Goal: Transaction & Acquisition: Purchase product/service

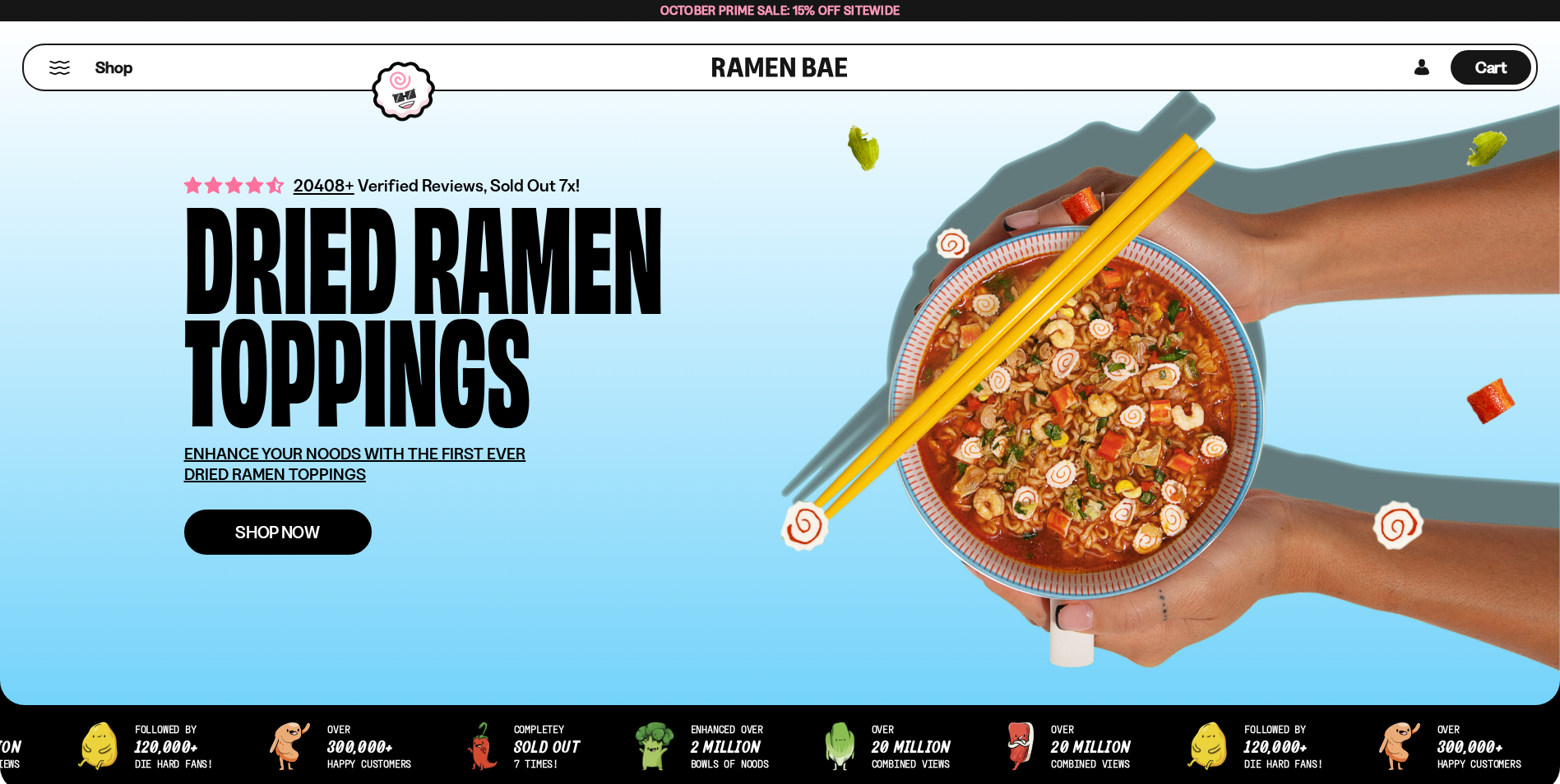
drag, startPoint x: 0, startPoint y: 0, endPoint x: 274, endPoint y: 537, distance: 602.9
click at [274, 537] on span "Shop Now" at bounding box center [277, 532] width 84 height 17
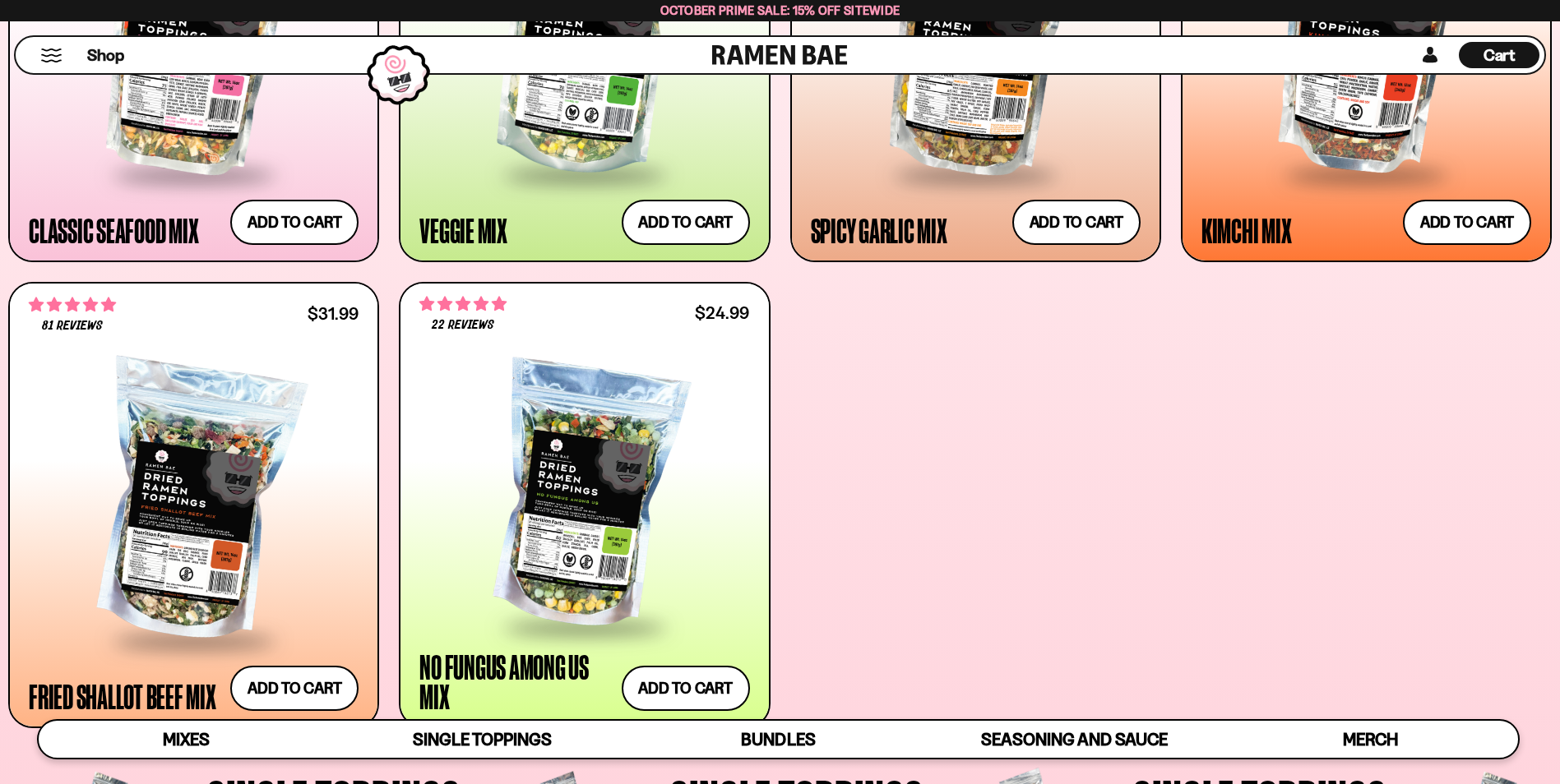
scroll to position [1068, 0]
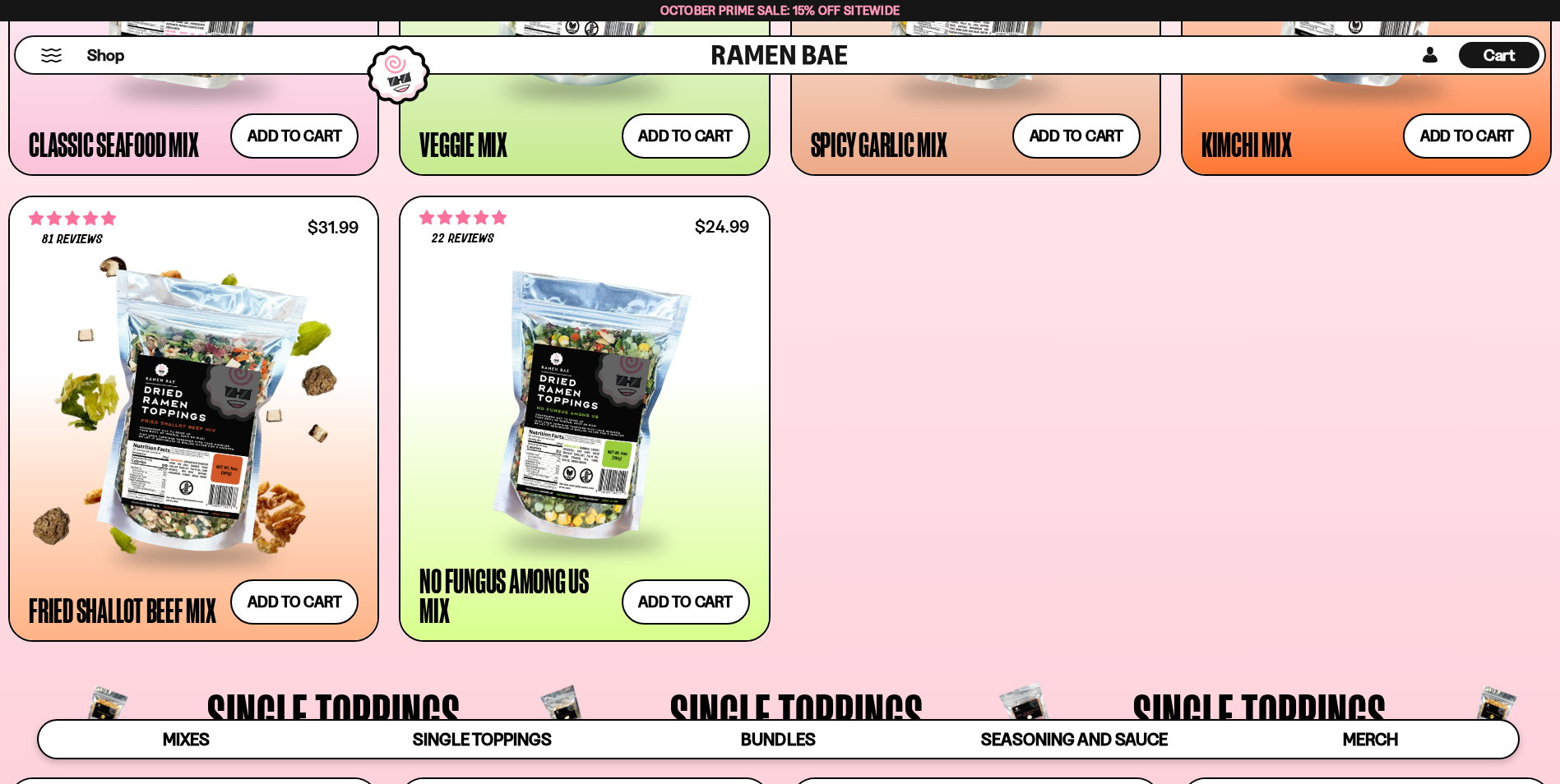
click at [199, 472] on div at bounding box center [193, 416] width 330 height 272
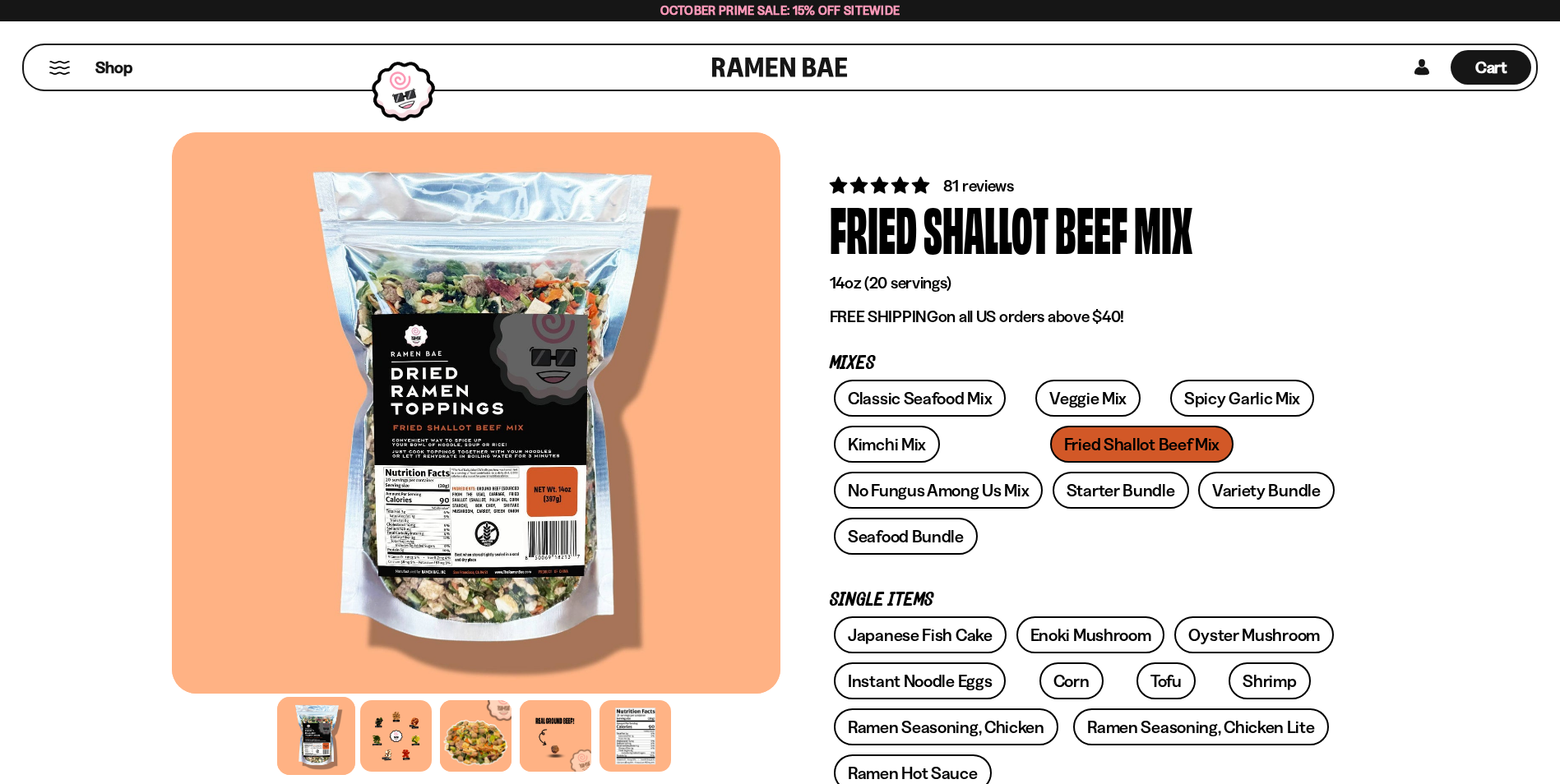
scroll to position [246, 0]
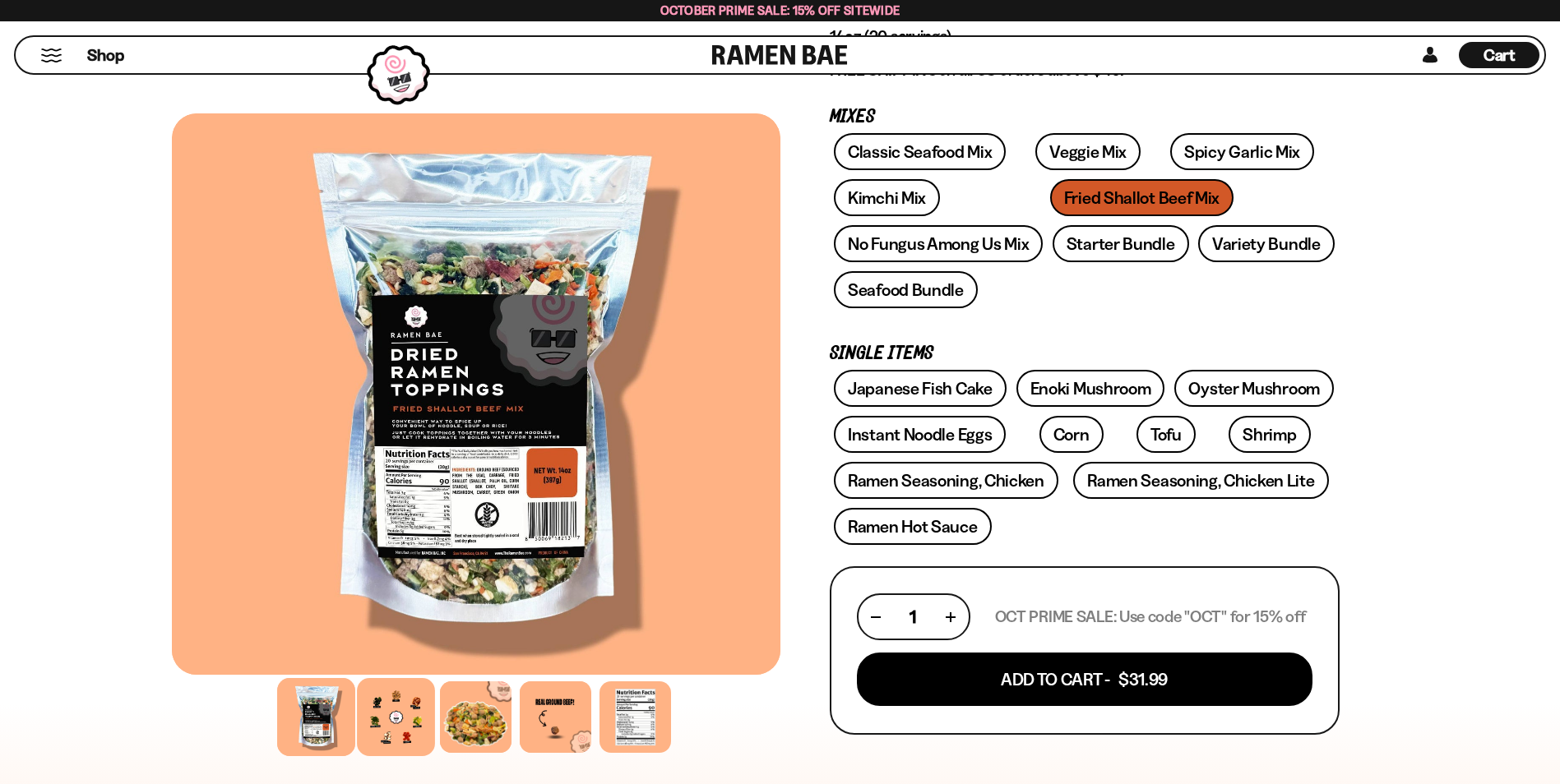
click at [387, 724] on div at bounding box center [396, 717] width 78 height 78
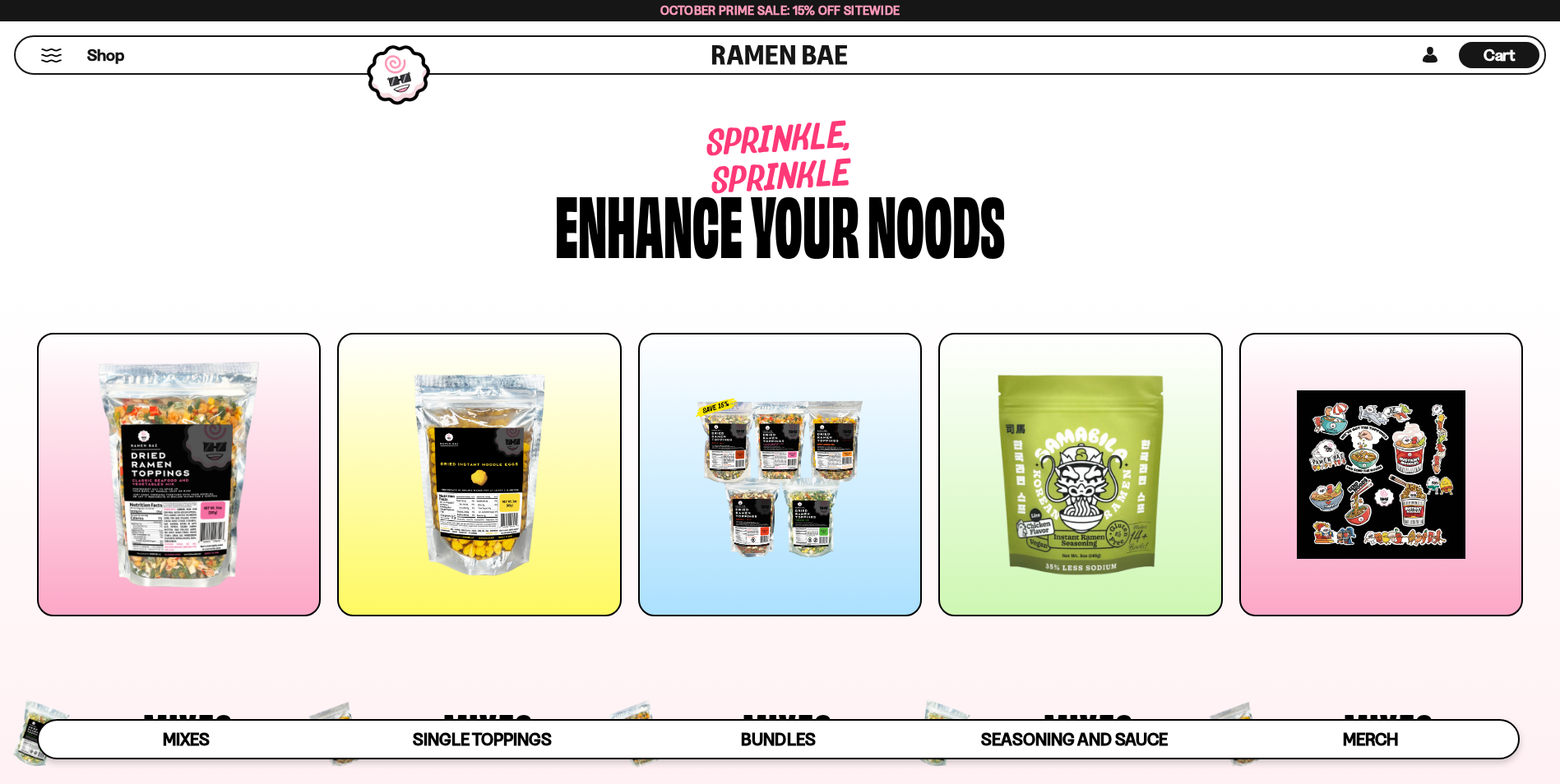
scroll to position [1068, 0]
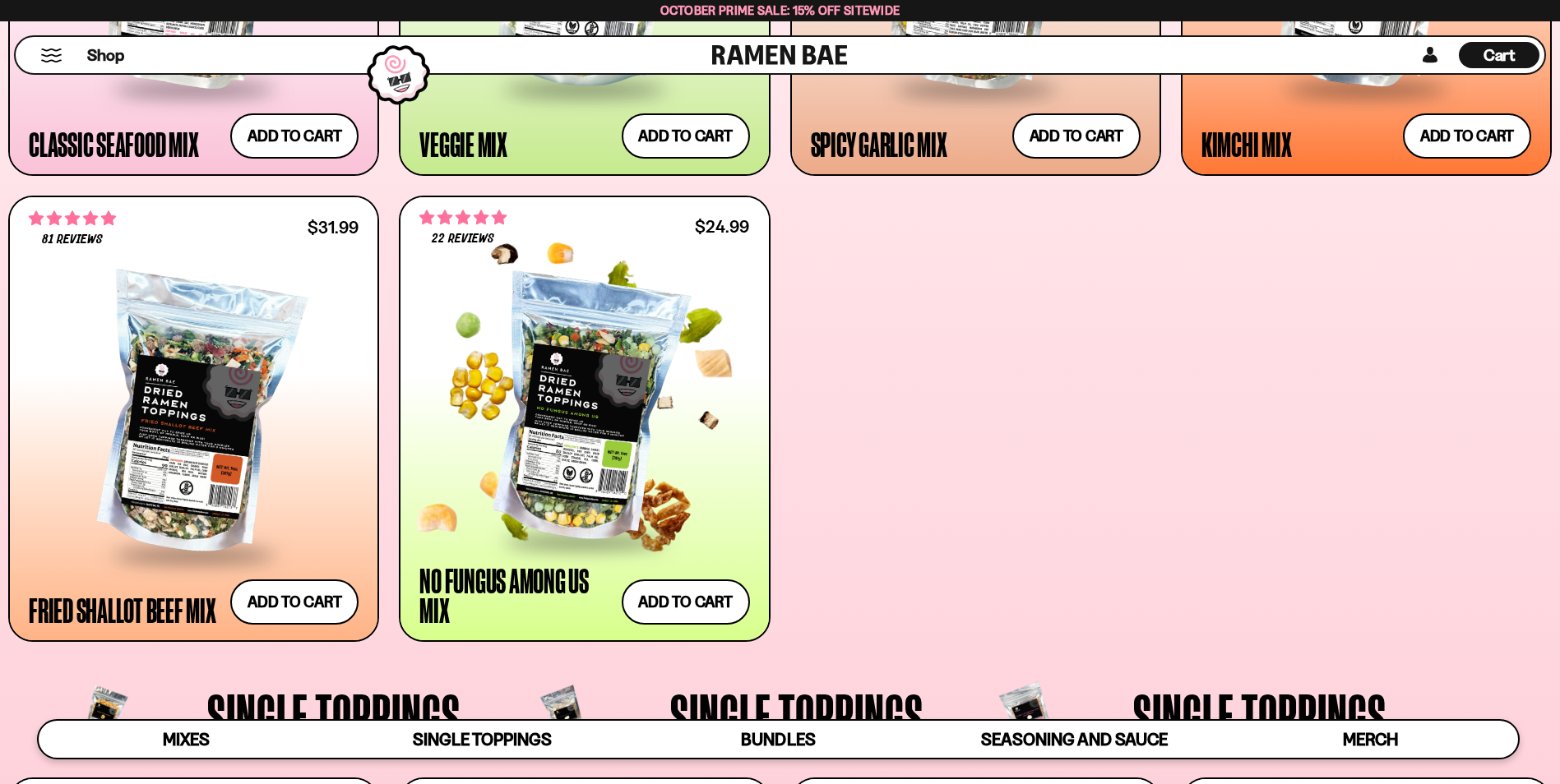
click at [570, 410] on div at bounding box center [584, 408] width 330 height 260
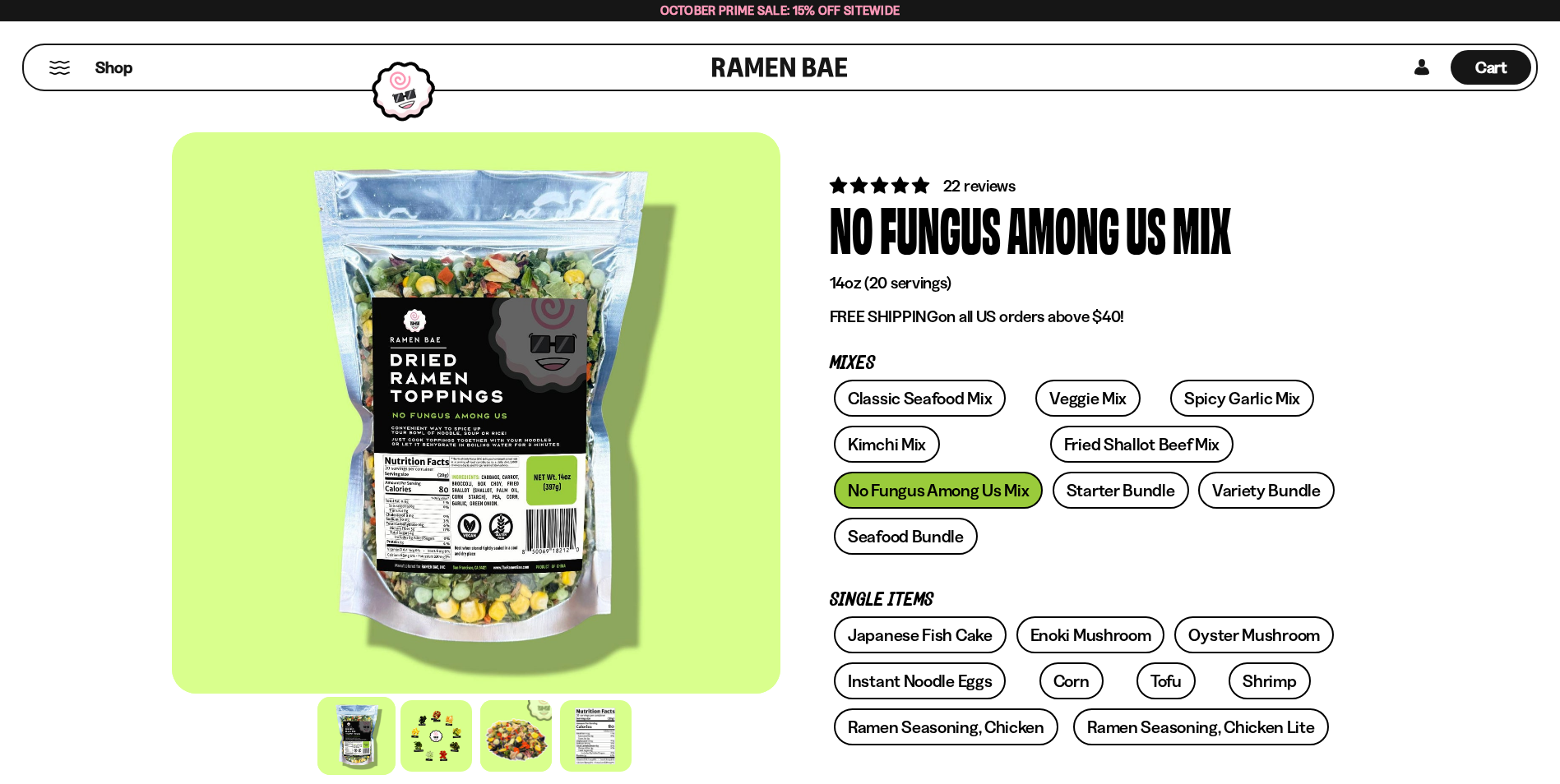
click at [431, 737] on div at bounding box center [436, 736] width 71 height 71
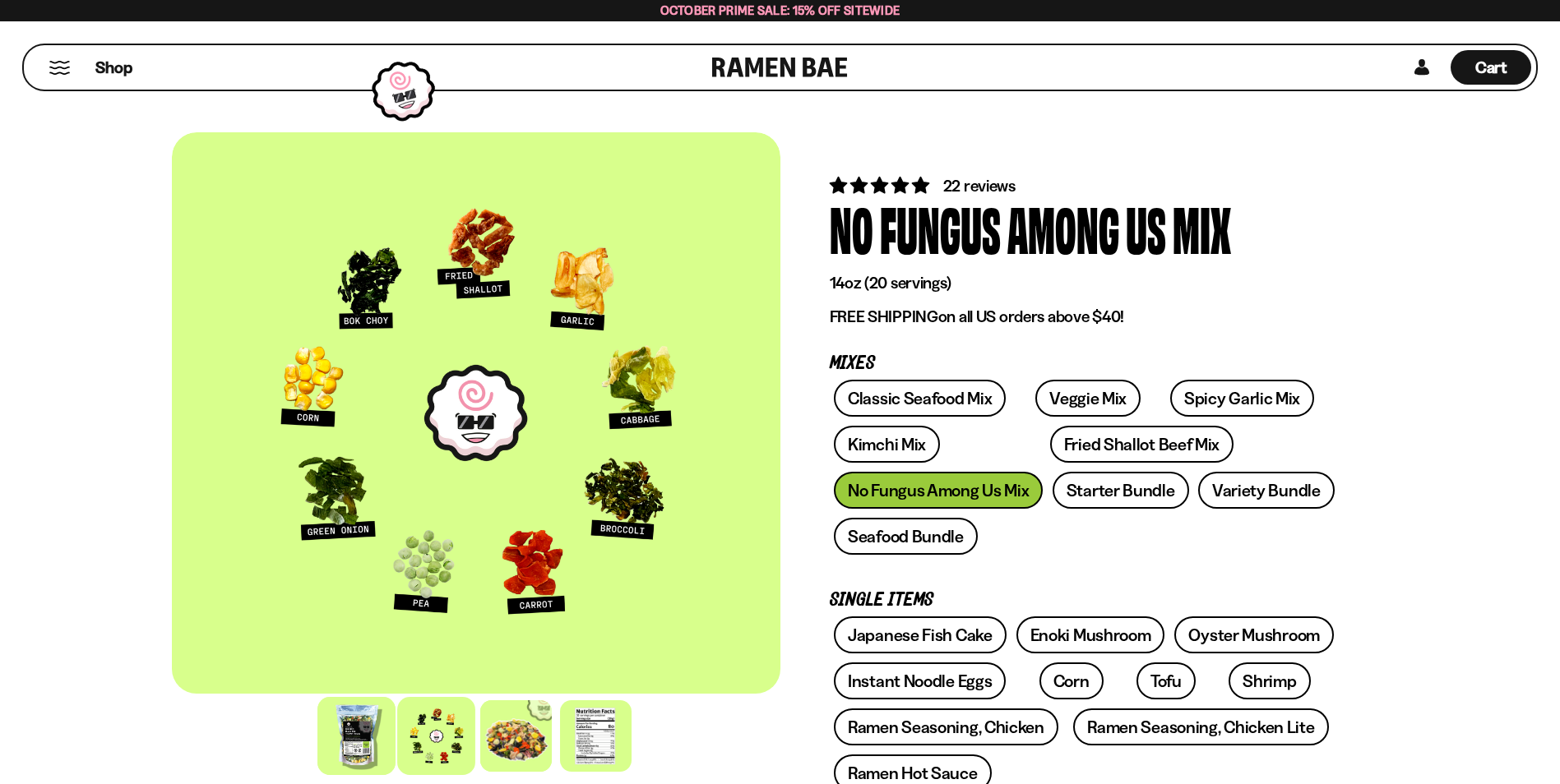
click at [344, 745] on div at bounding box center [357, 736] width 78 height 78
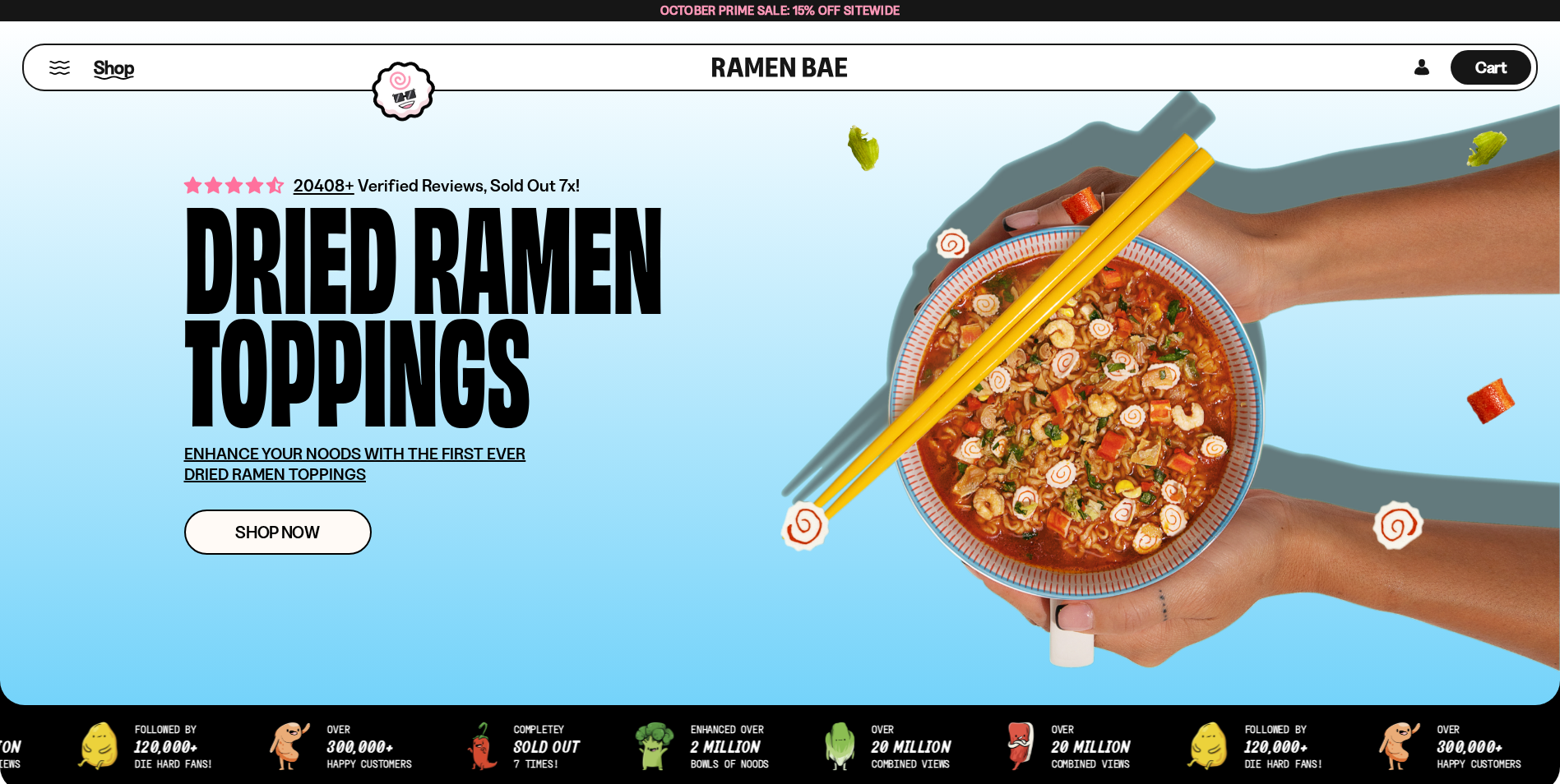
click at [110, 71] on span "Shop" at bounding box center [113, 68] width 40 height 25
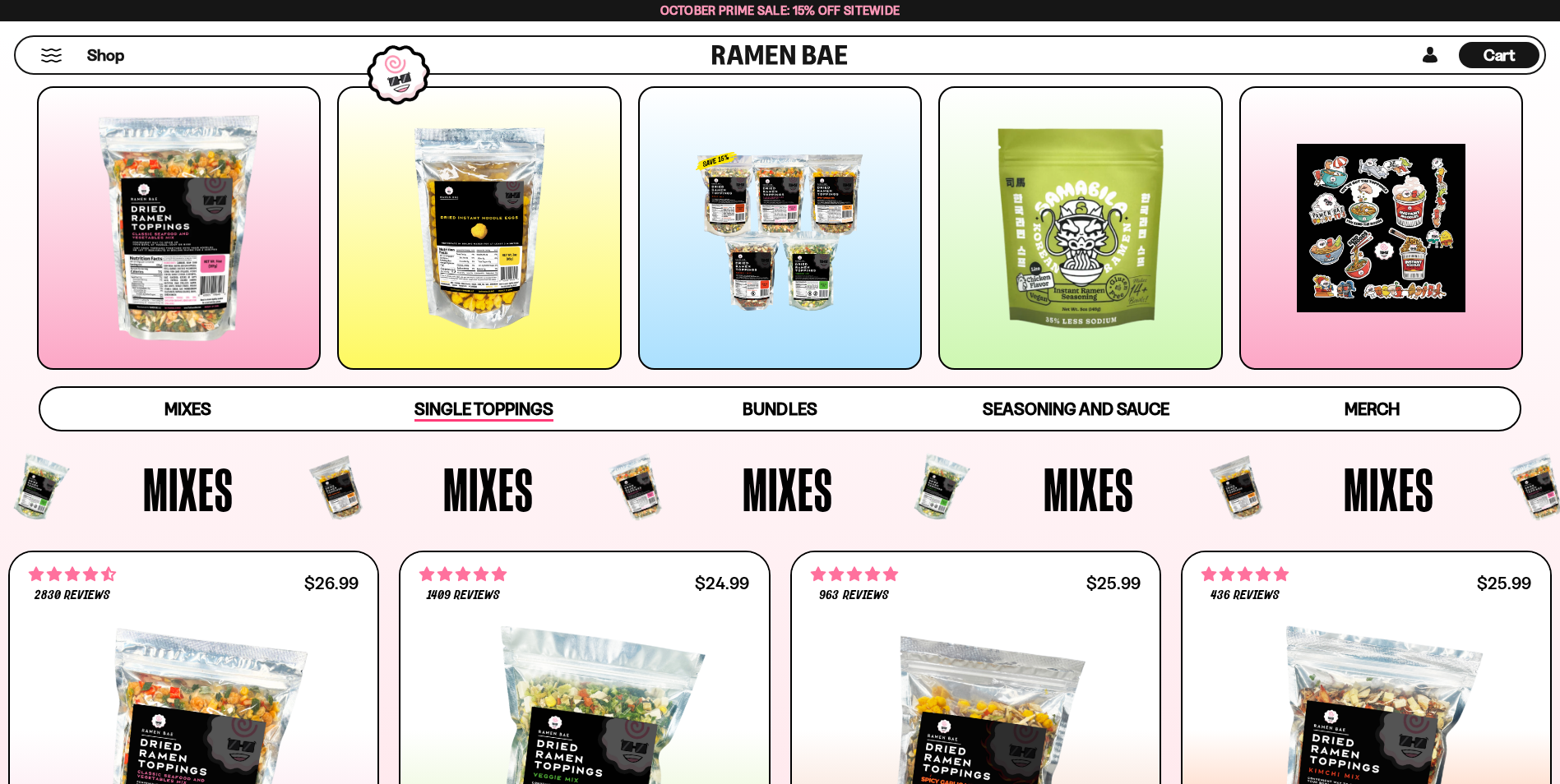
click at [462, 409] on span "Single Toppings" at bounding box center [484, 410] width 139 height 23
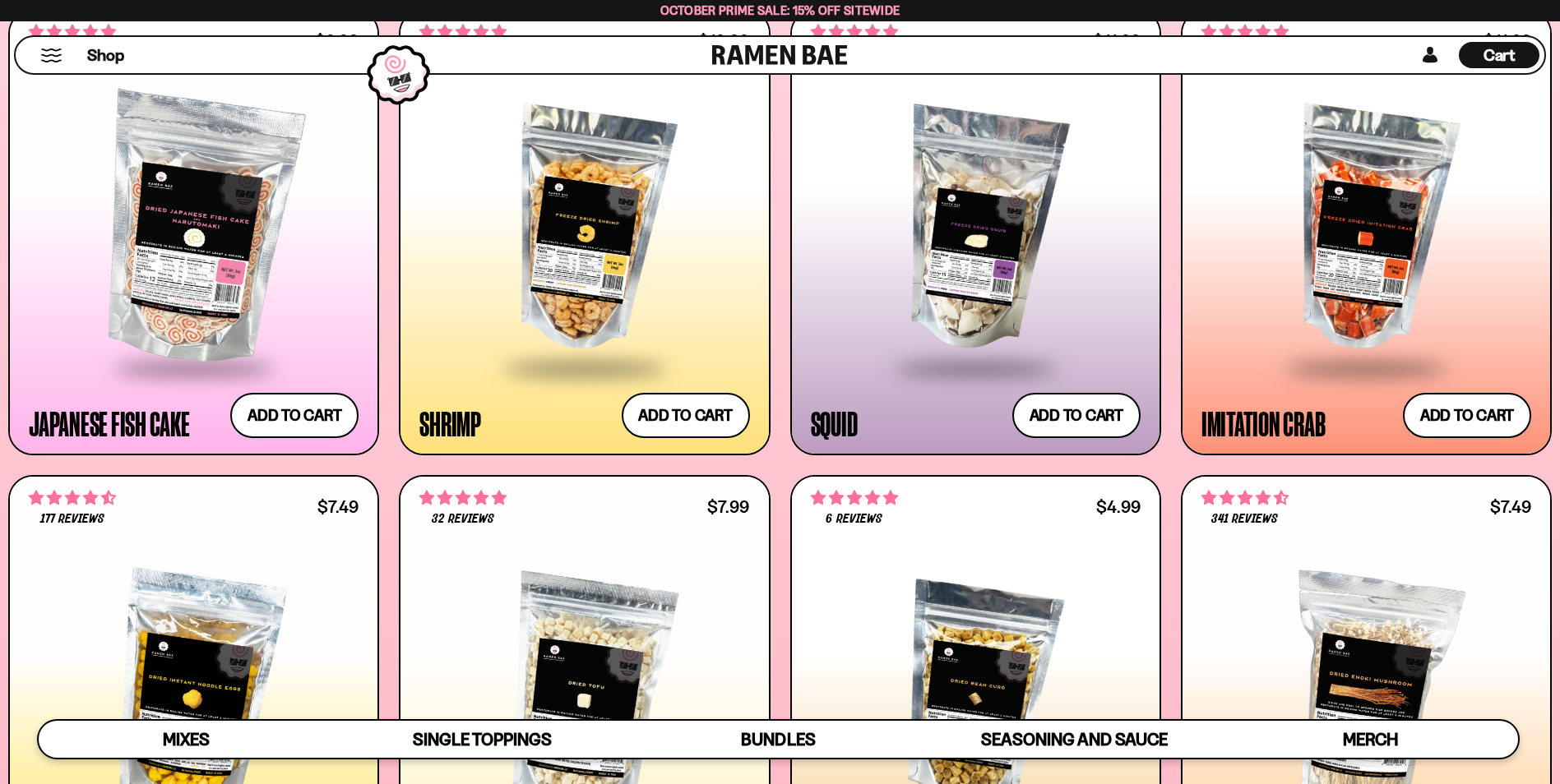
scroll to position [1829, 0]
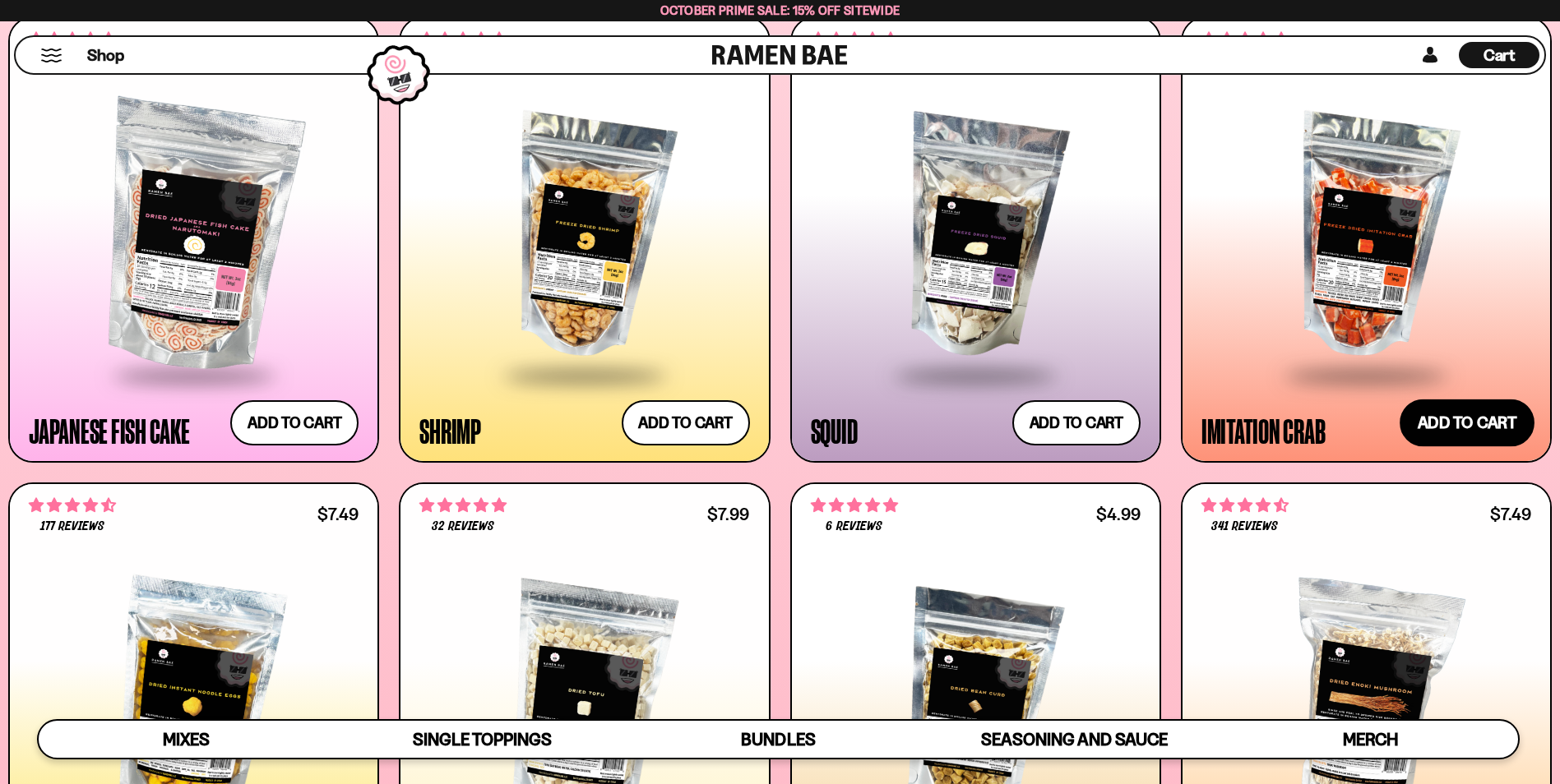
click at [1472, 420] on button "Add to cart Add ― Regular price $11.99 Regular price Sale price $11.99 Unit pri…" at bounding box center [1468, 422] width 135 height 48
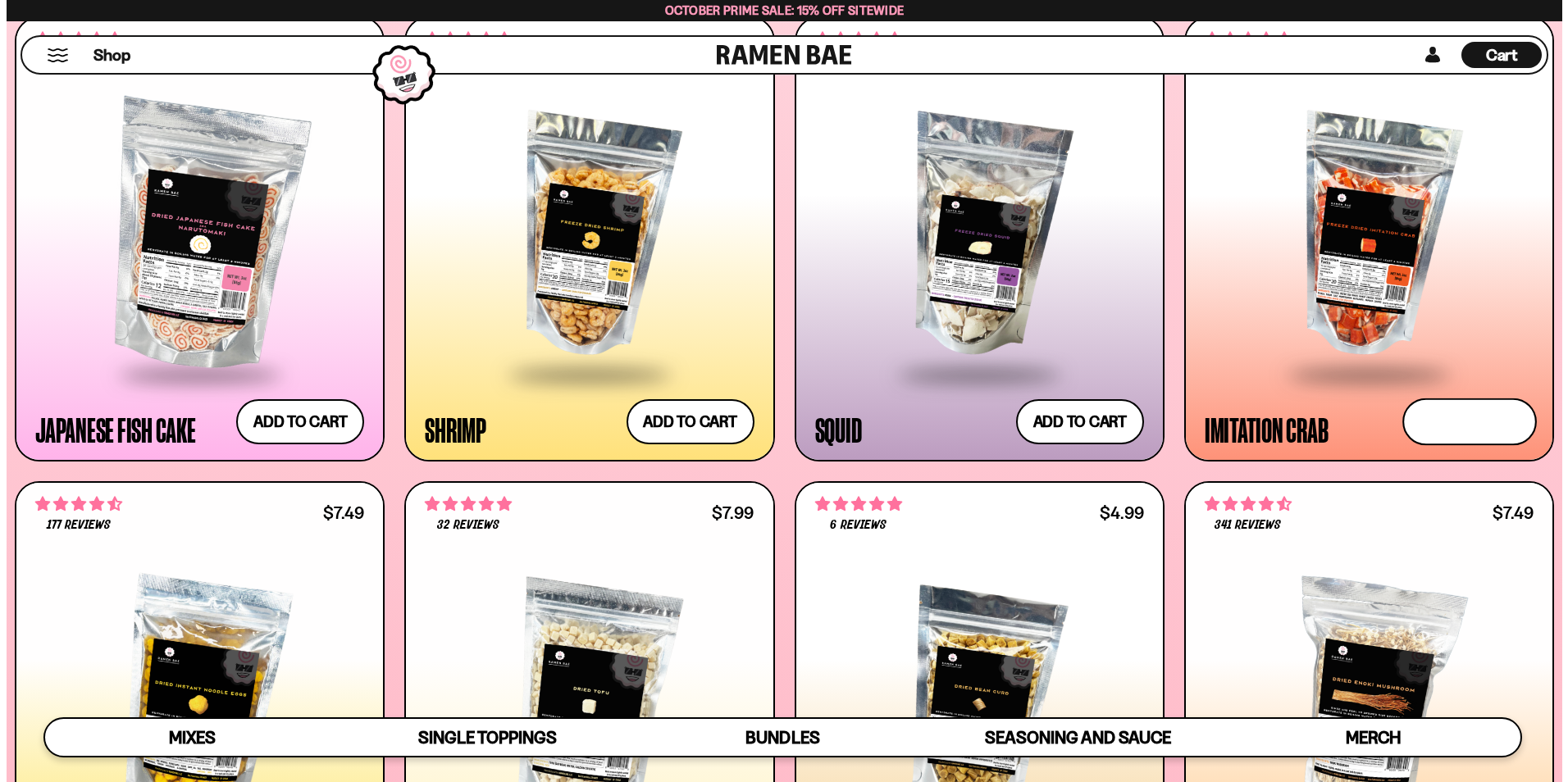
scroll to position [1834, 0]
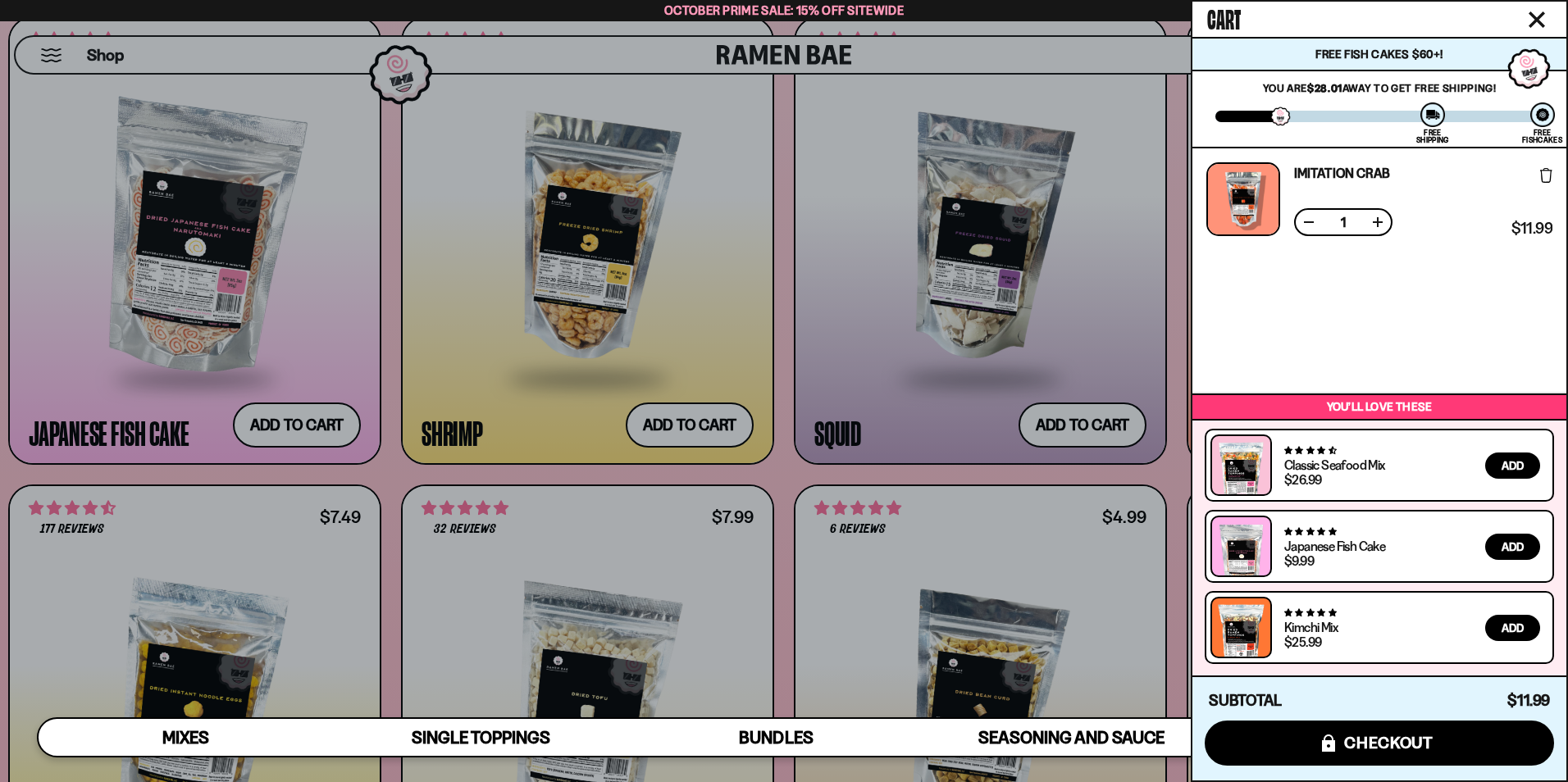
click at [196, 533] on div at bounding box center [784, 391] width 1568 height 782
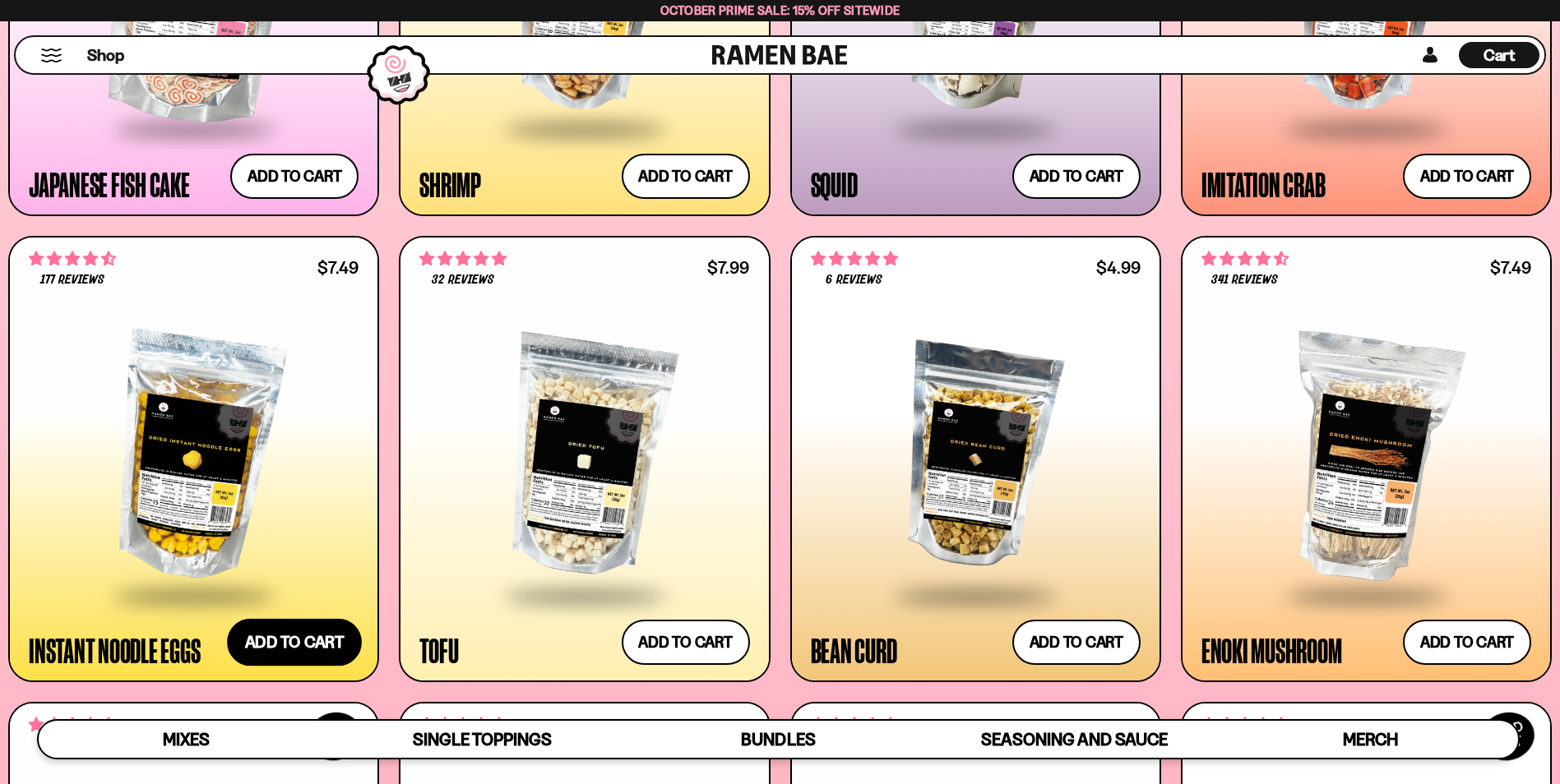
click at [298, 648] on button "Add to cart Add ― Regular price $7.49 Regular price Sale price $7.49 Unit price…" at bounding box center [294, 642] width 135 height 48
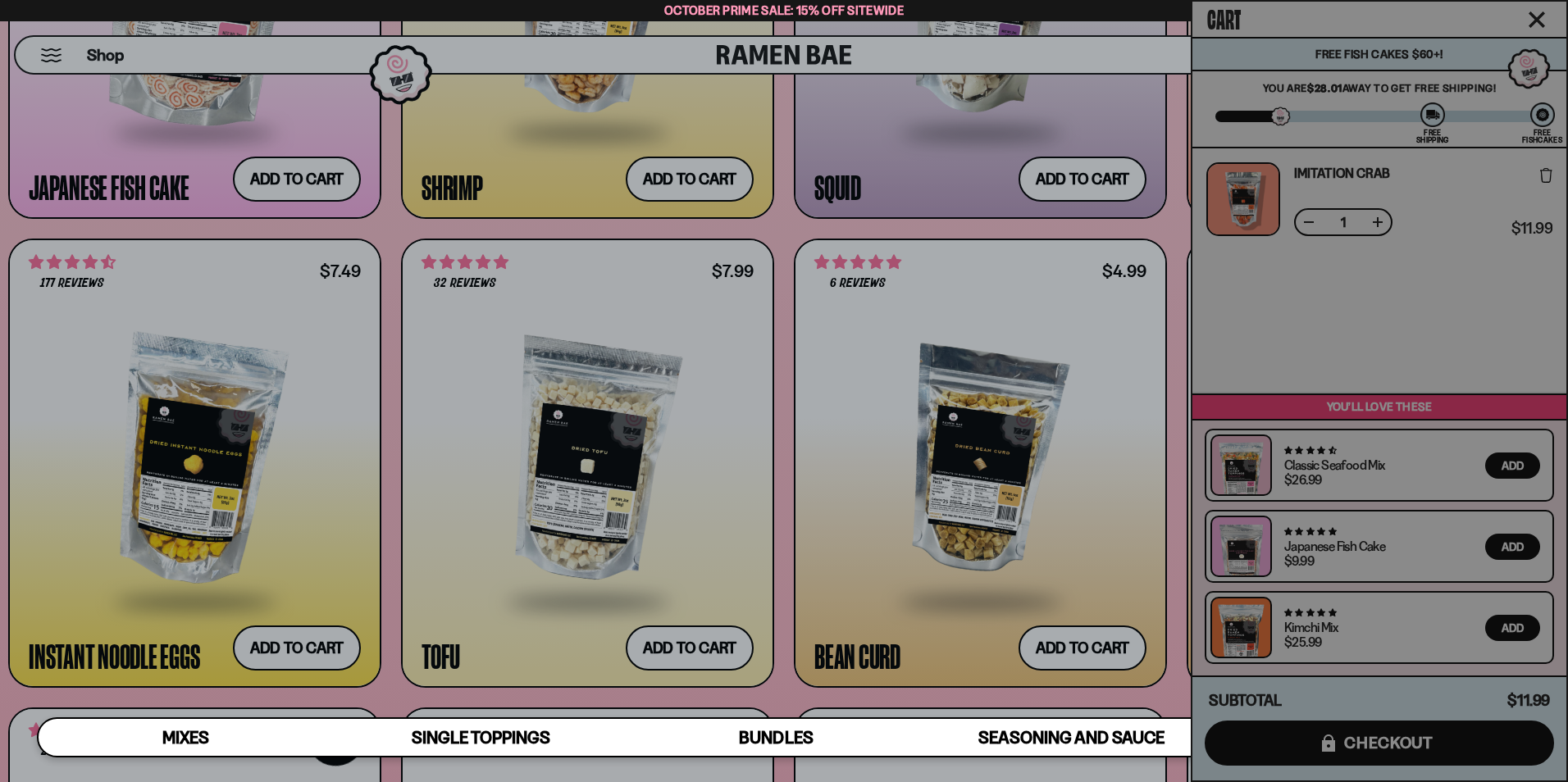
click at [702, 350] on div at bounding box center [784, 391] width 1568 height 782
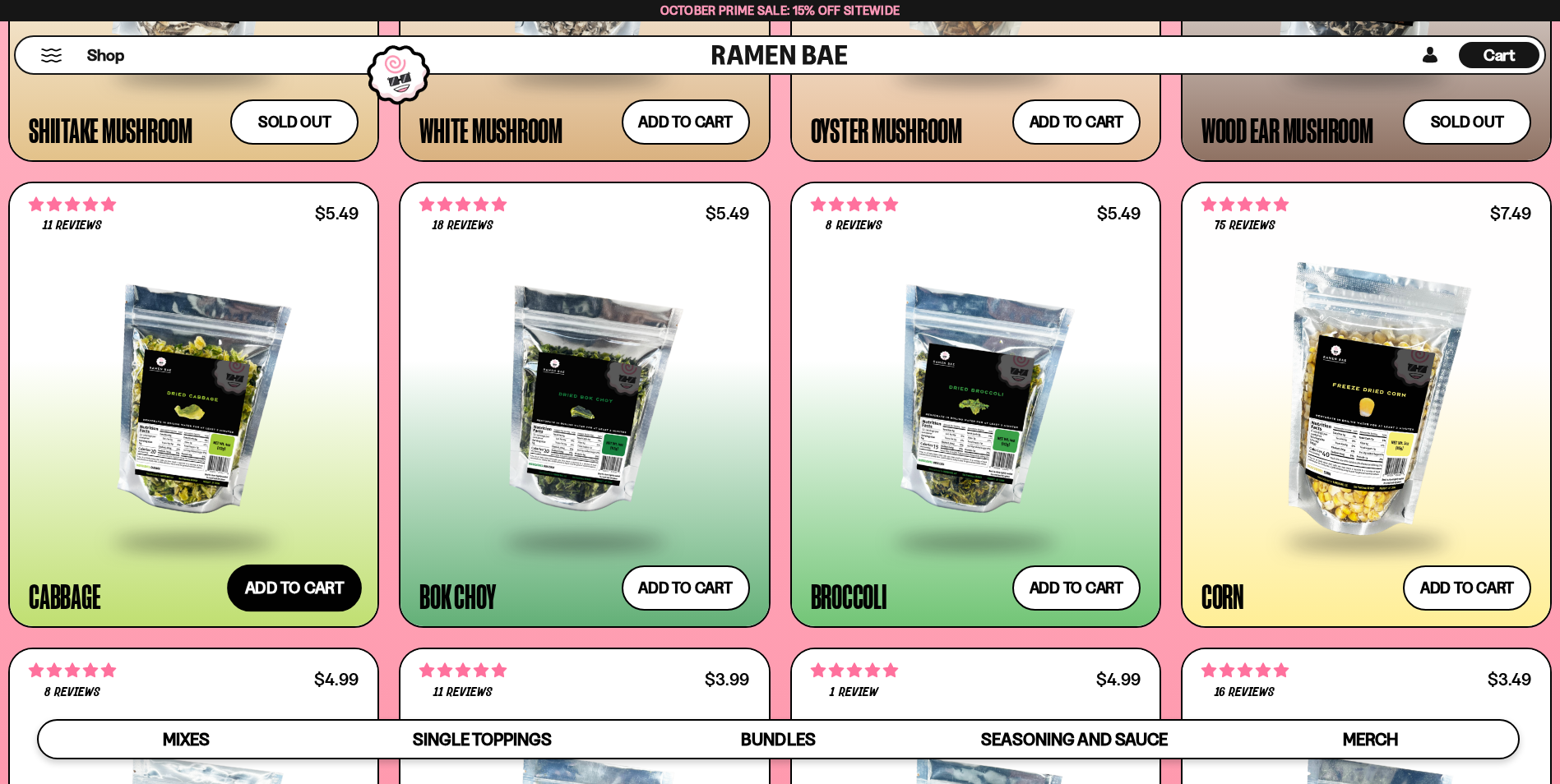
click at [324, 603] on button "Add to cart Add ― Regular price $5.49 Regular price Sale price $5.49 Unit price…" at bounding box center [294, 588] width 135 height 48
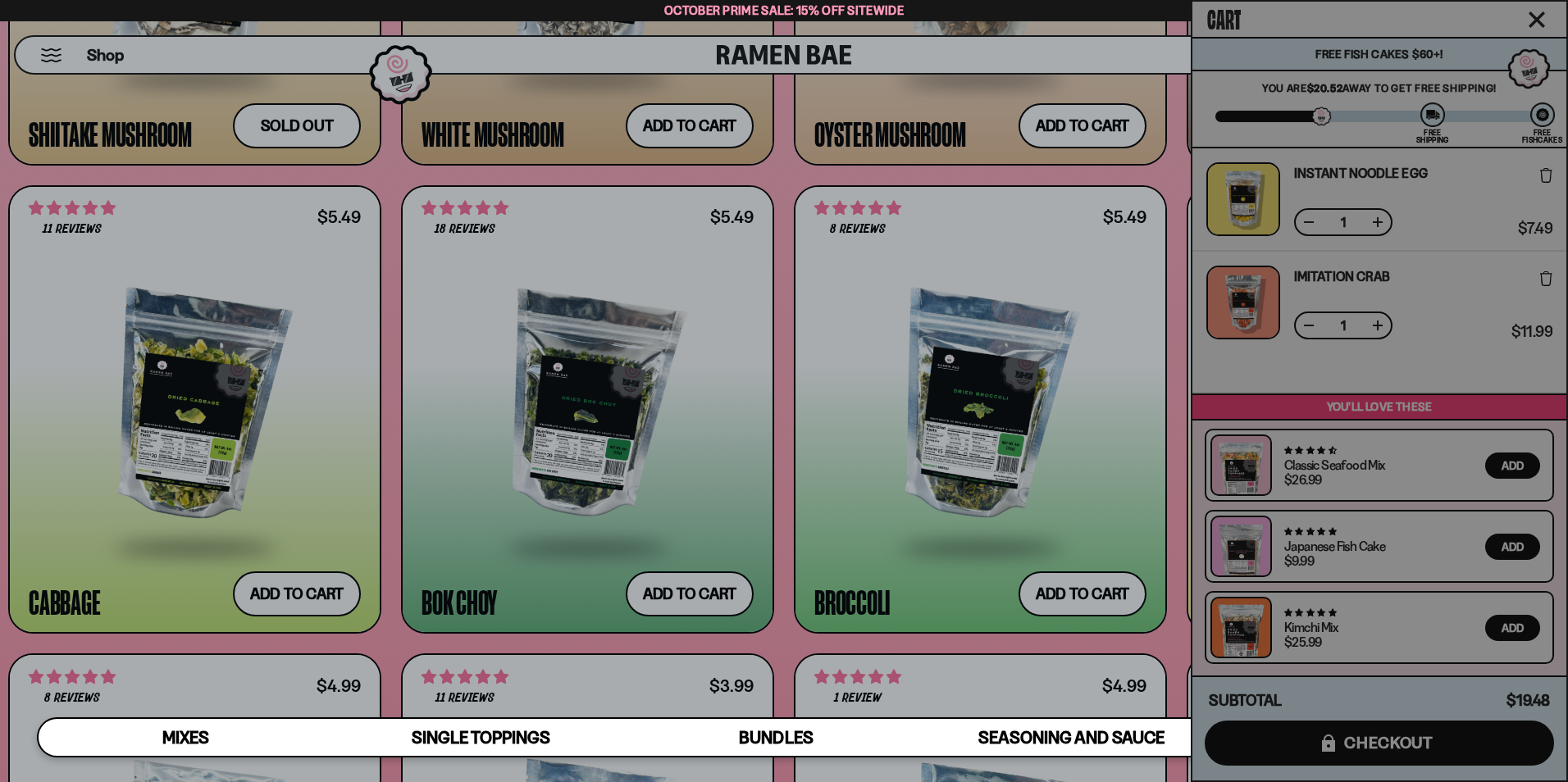
click at [659, 479] on div at bounding box center [784, 391] width 1568 height 782
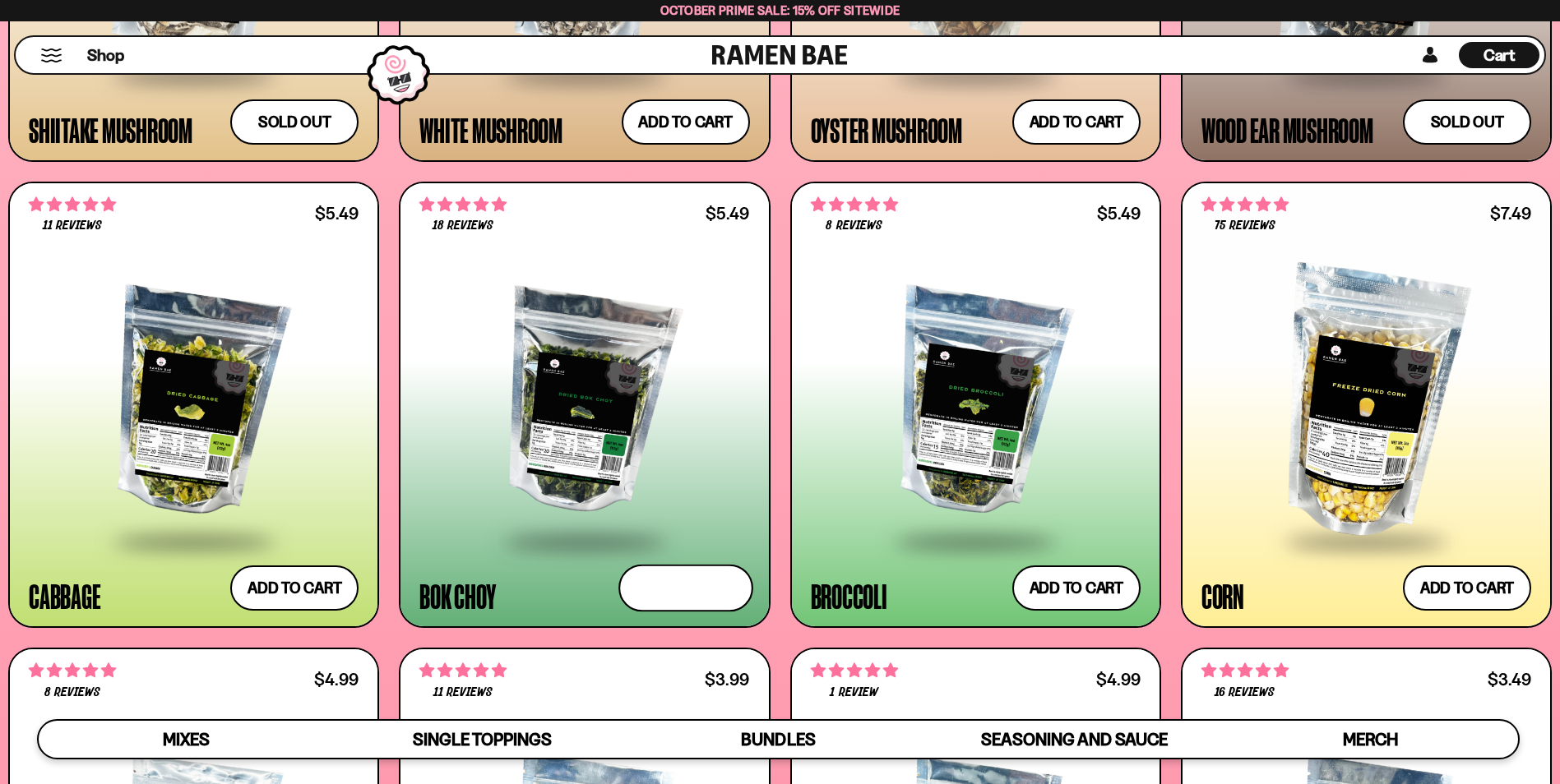
click at [697, 584] on button "Add to cart Add ― Regular price $5.49 Regular price Sale price $5.49 Unit price…" at bounding box center [686, 588] width 135 height 48
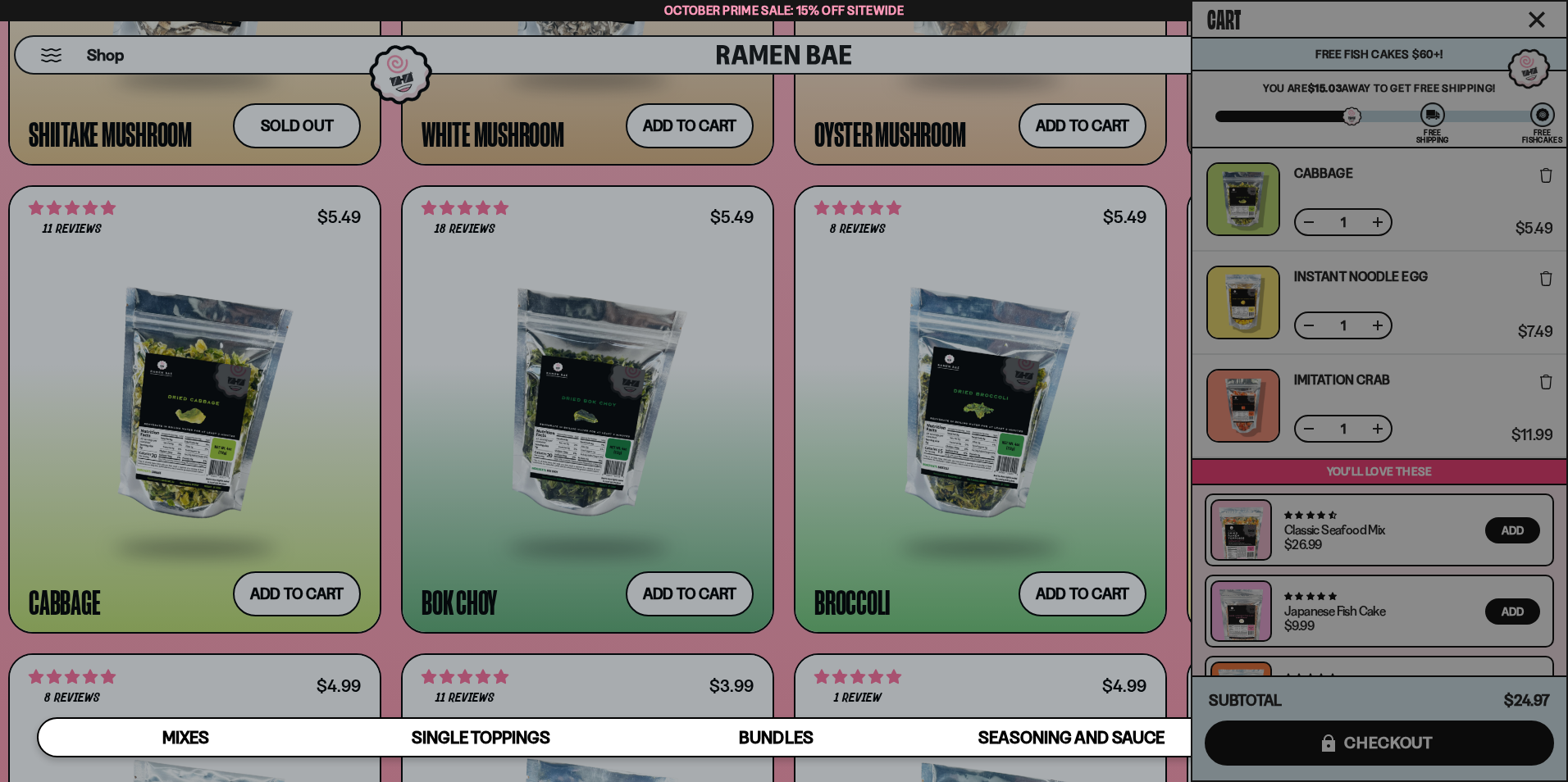
click at [952, 411] on div at bounding box center [784, 391] width 1568 height 782
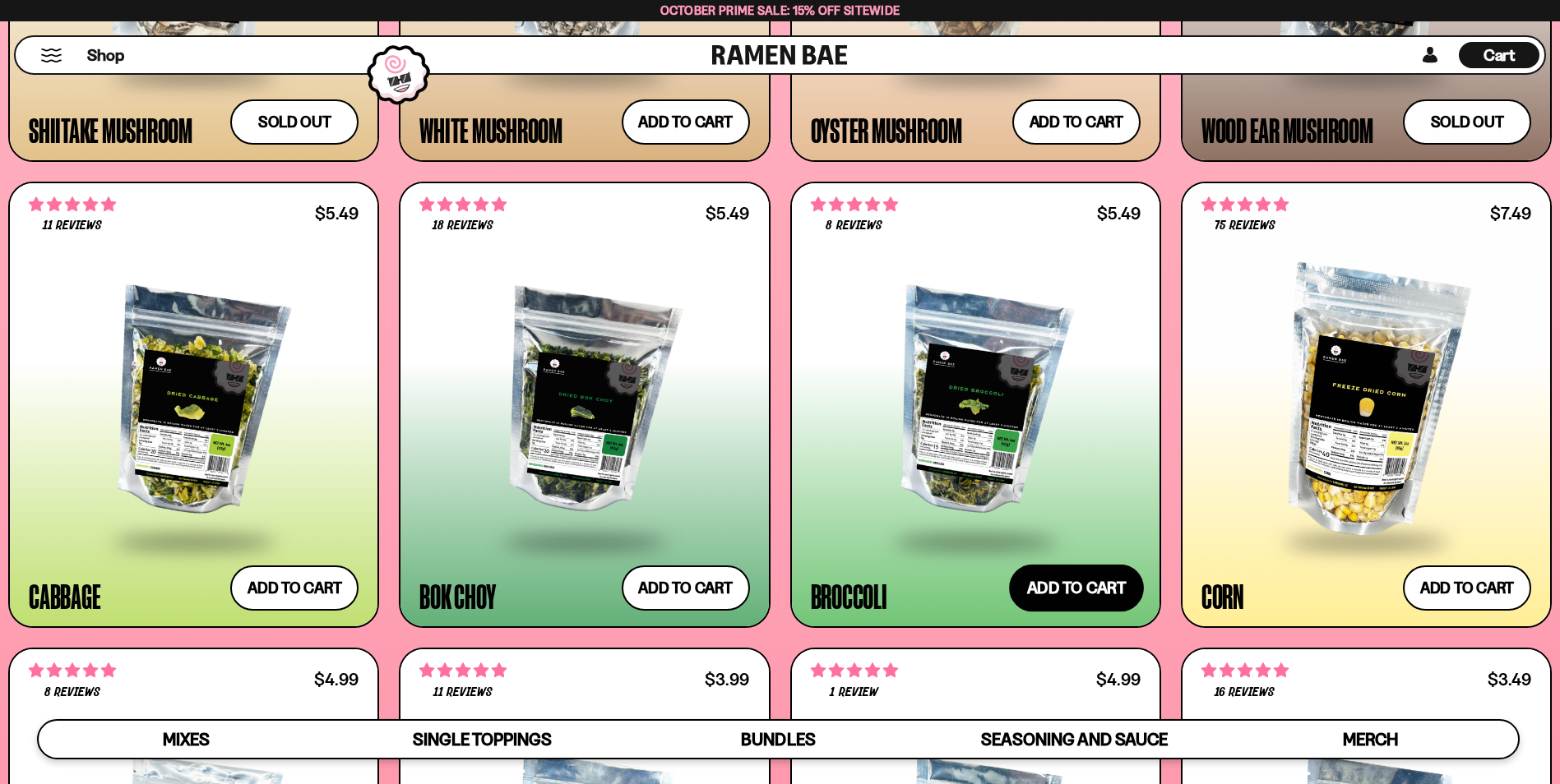
click at [1075, 596] on button "Add to cart Add ― Regular price $5.49 Regular price Sale price $5.49 Unit price…" at bounding box center [1077, 588] width 135 height 48
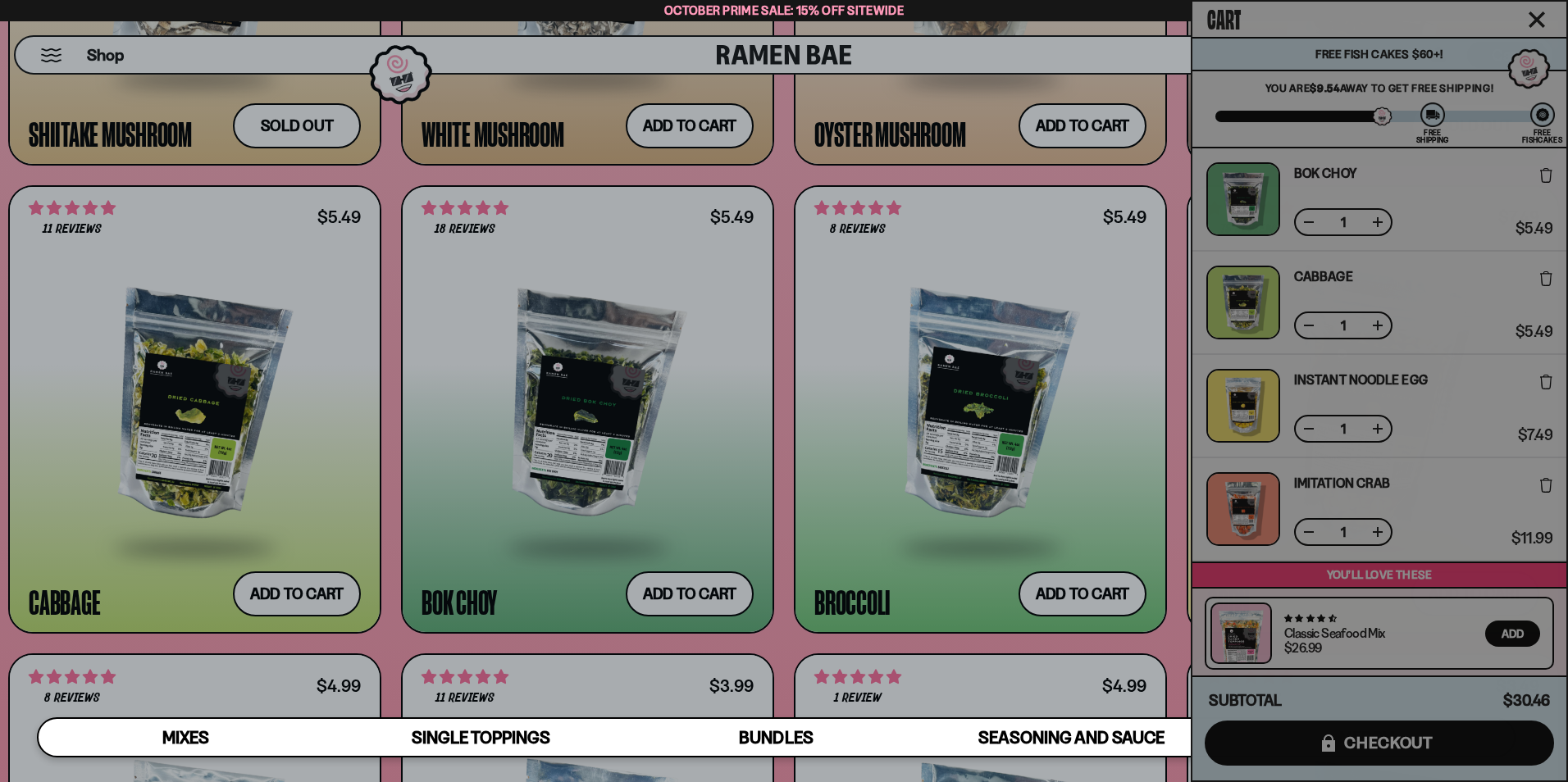
click at [1034, 423] on div at bounding box center [784, 391] width 1568 height 782
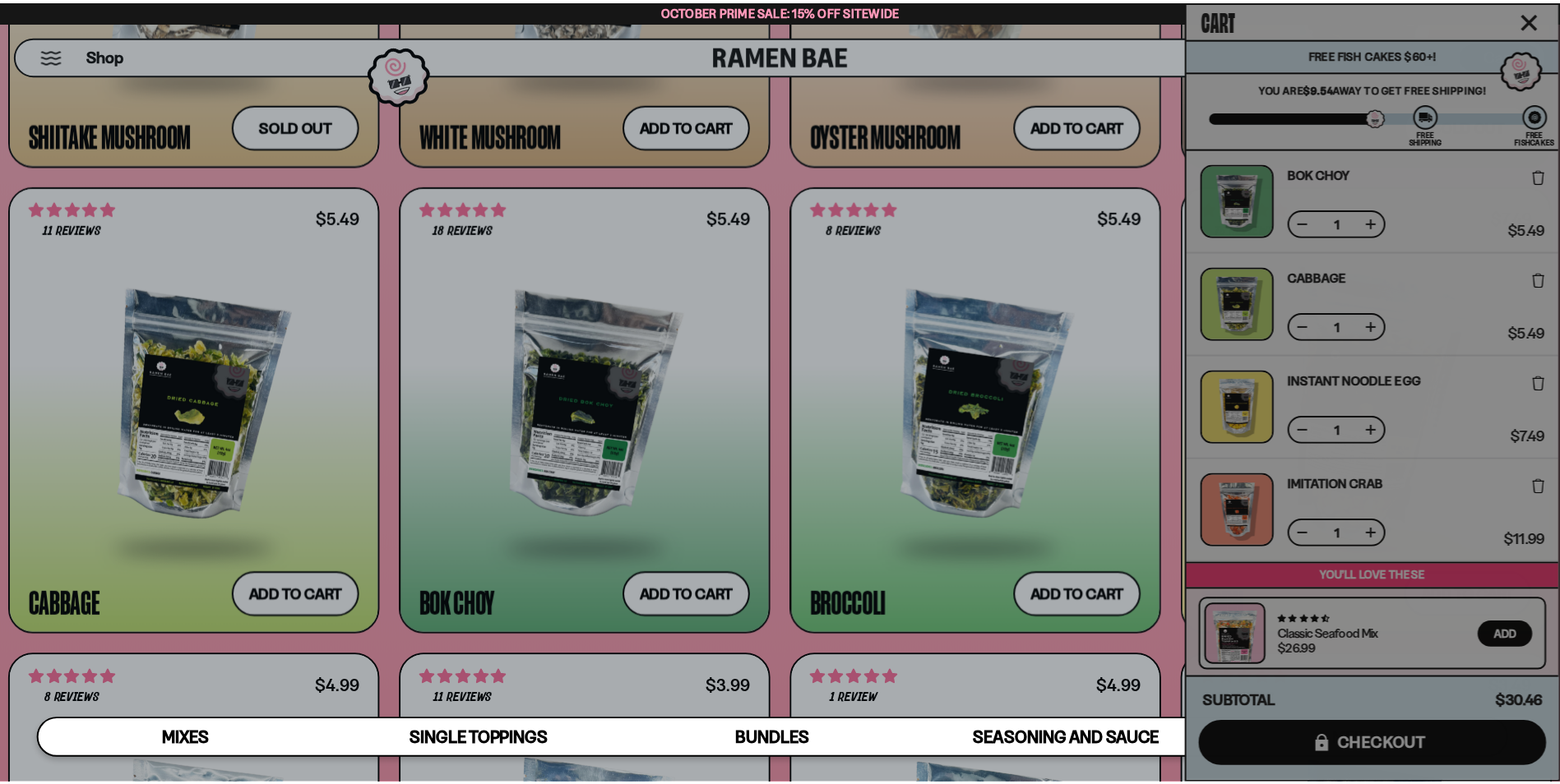
scroll to position [3062, 0]
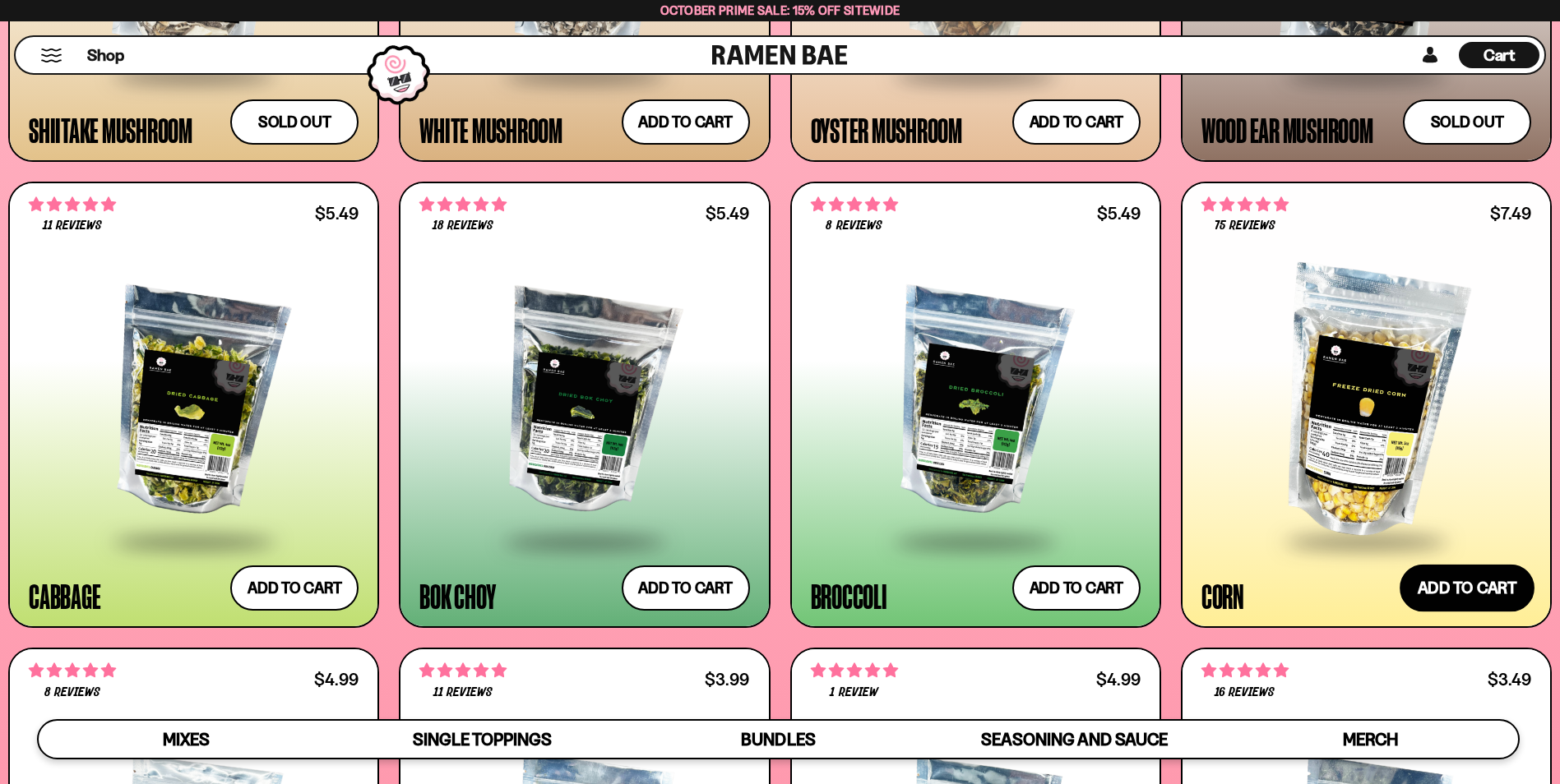
click at [1498, 580] on button "Add to cart Add ― Regular price $7.49 Regular price Sale price $7.49 Unit price…" at bounding box center [1468, 588] width 135 height 48
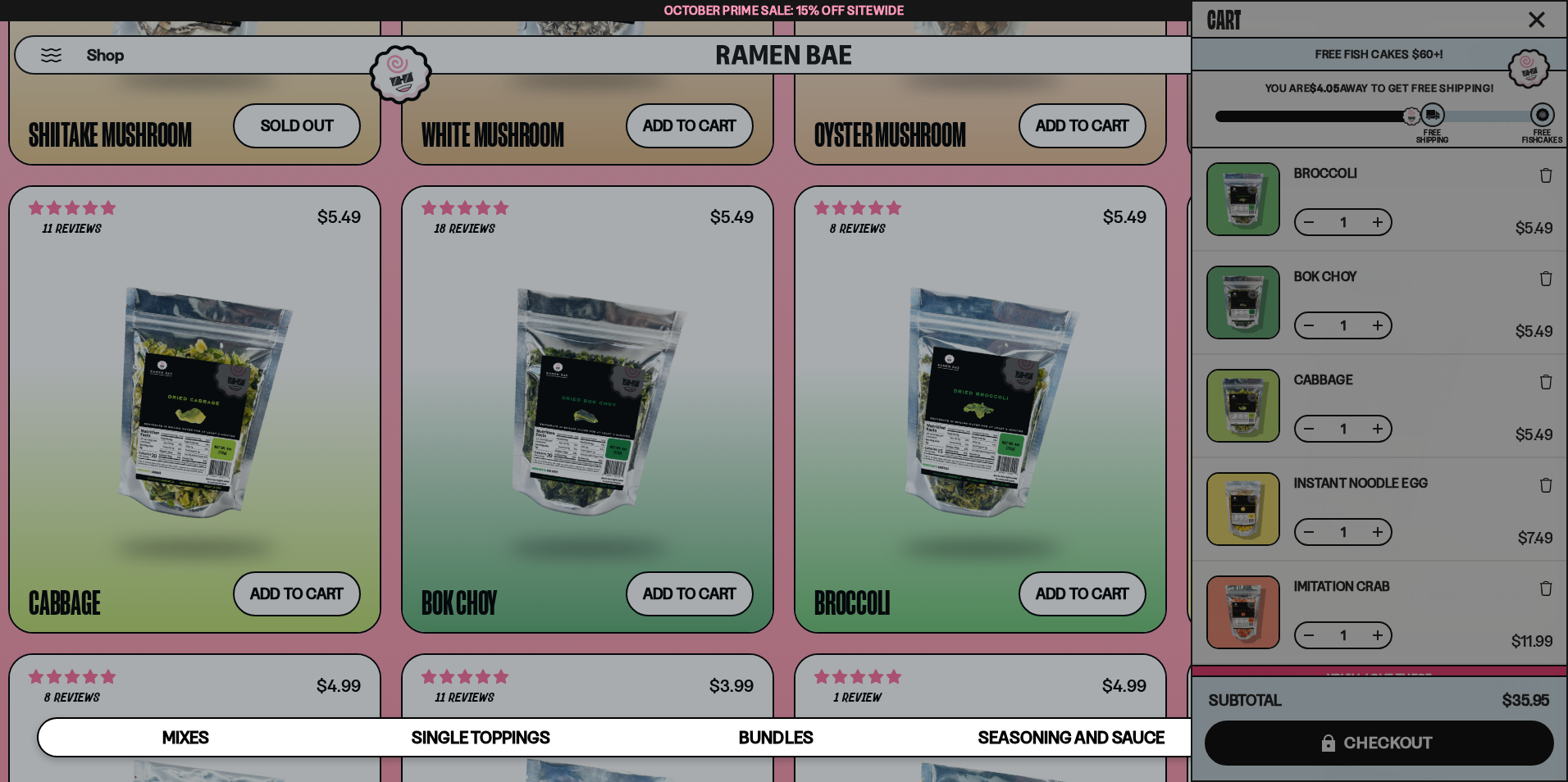
click at [679, 364] on div at bounding box center [784, 391] width 1568 height 782
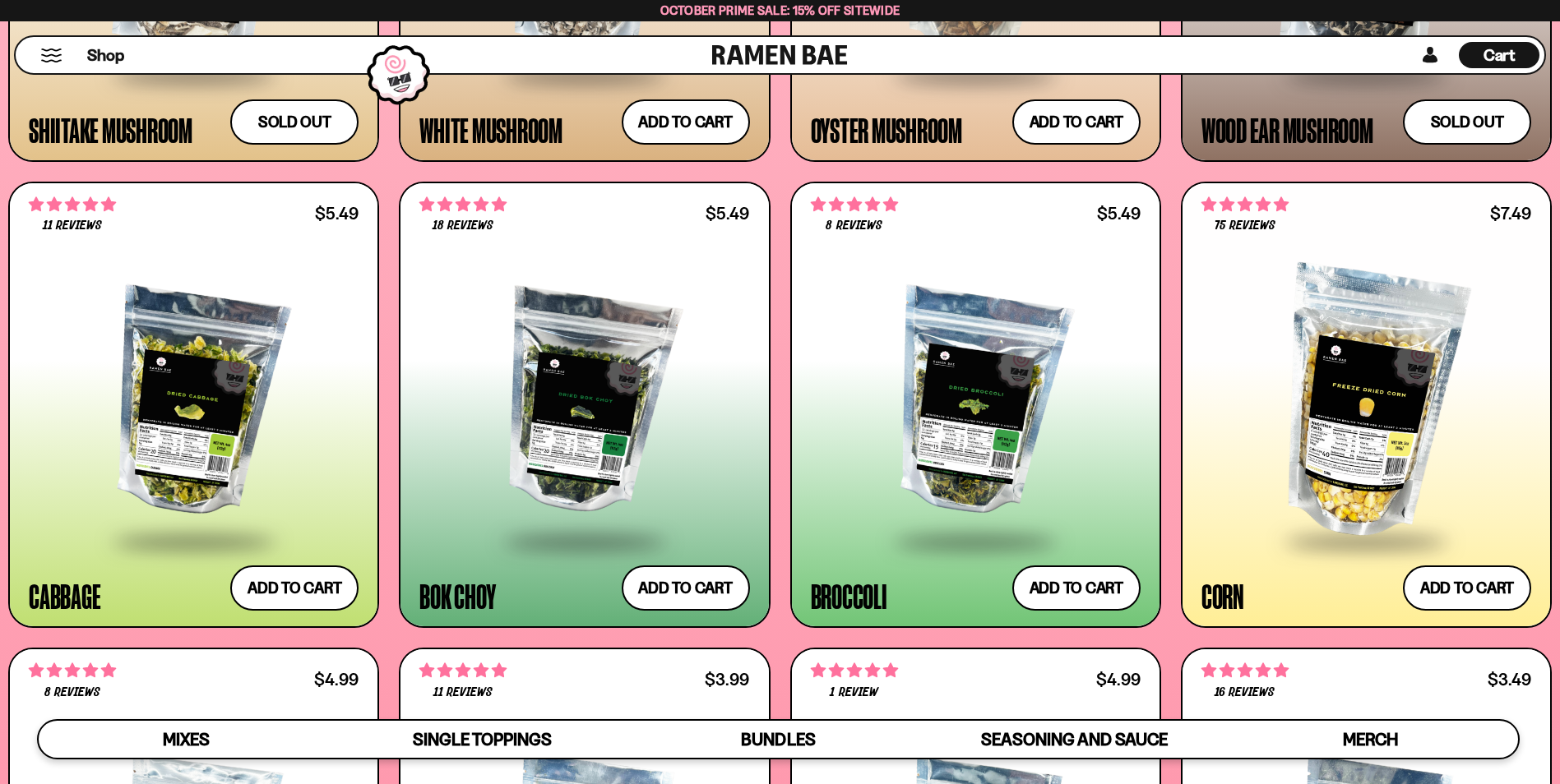
scroll to position [376, 0]
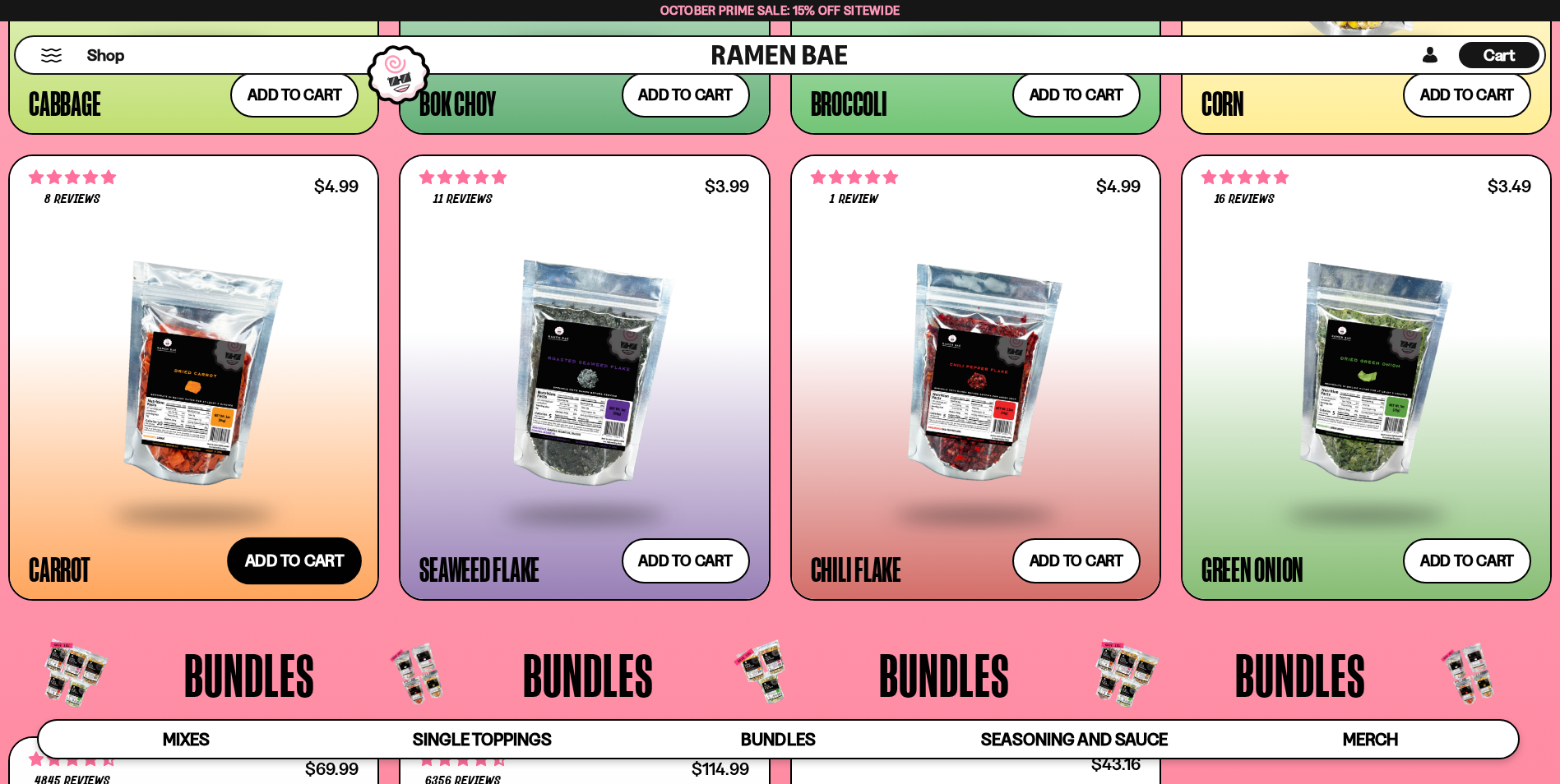
click at [288, 554] on button "Add to cart Add ― Regular price $4.99 Regular price Sale price $4.99 Unit price…" at bounding box center [294, 562] width 135 height 48
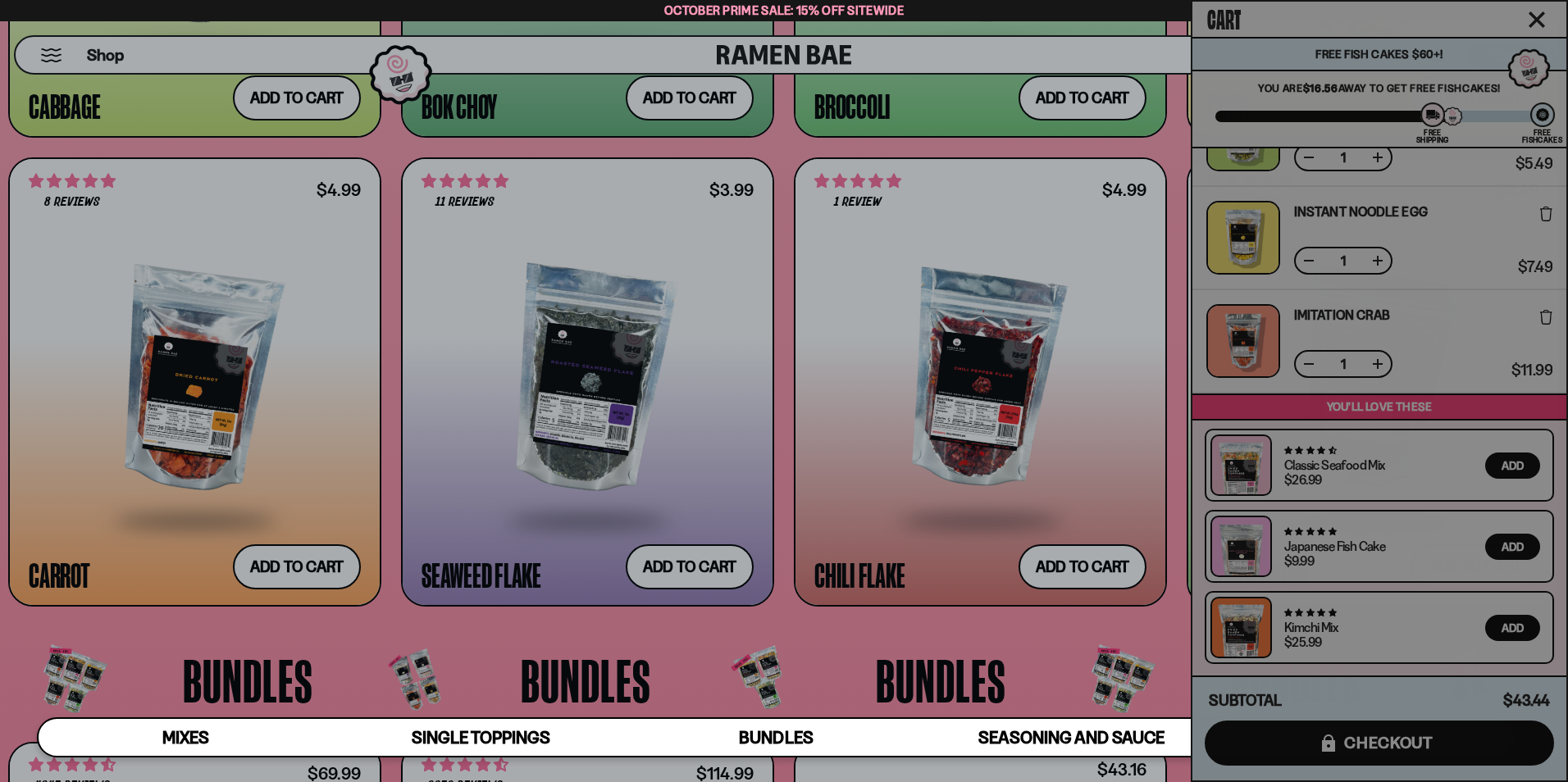
click at [173, 357] on div at bounding box center [784, 391] width 1568 height 782
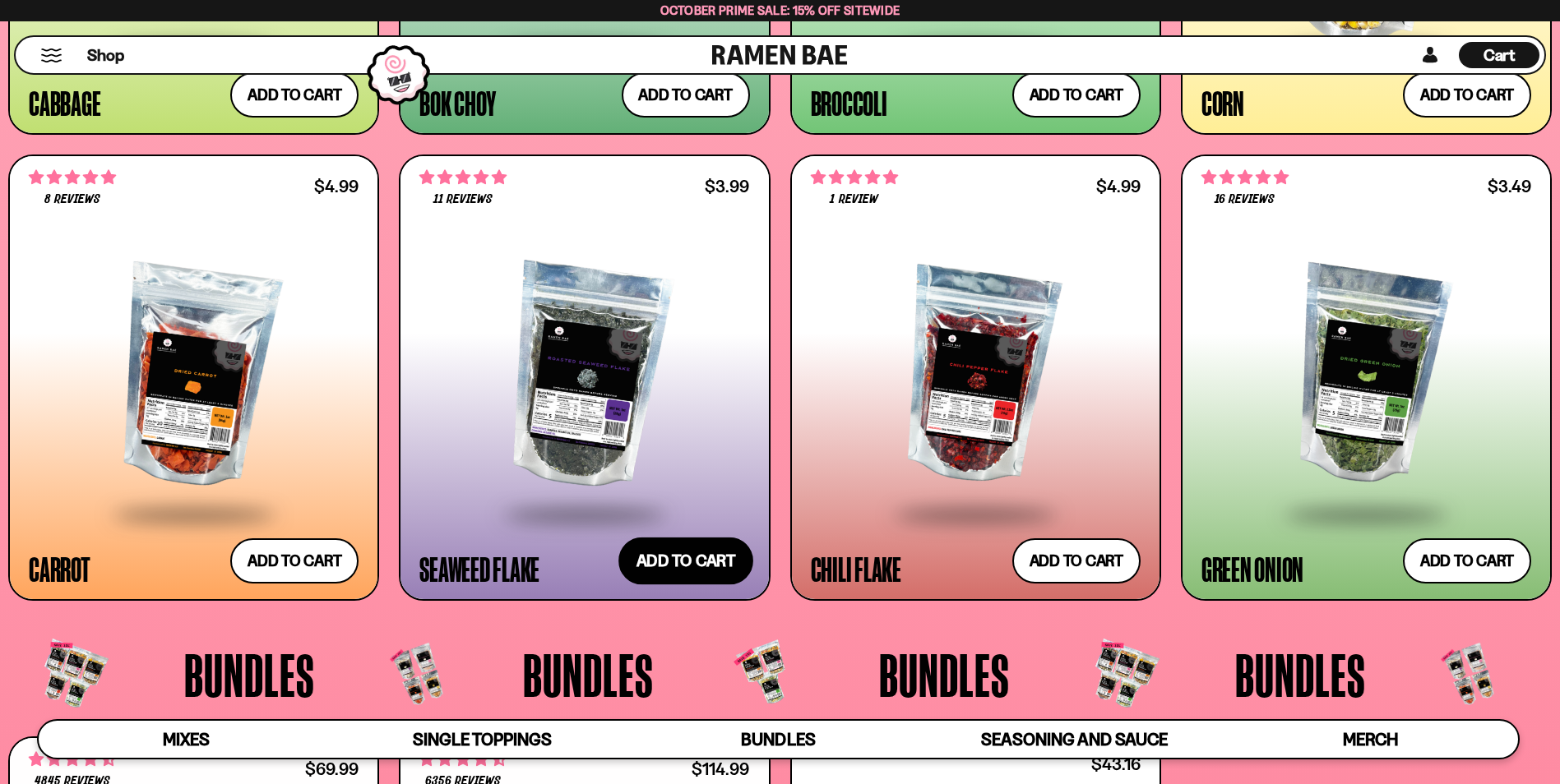
click at [669, 557] on button "Add to cart Add ― Regular price $3.99 Regular price Sale price $3.99 Unit price…" at bounding box center [686, 562] width 135 height 48
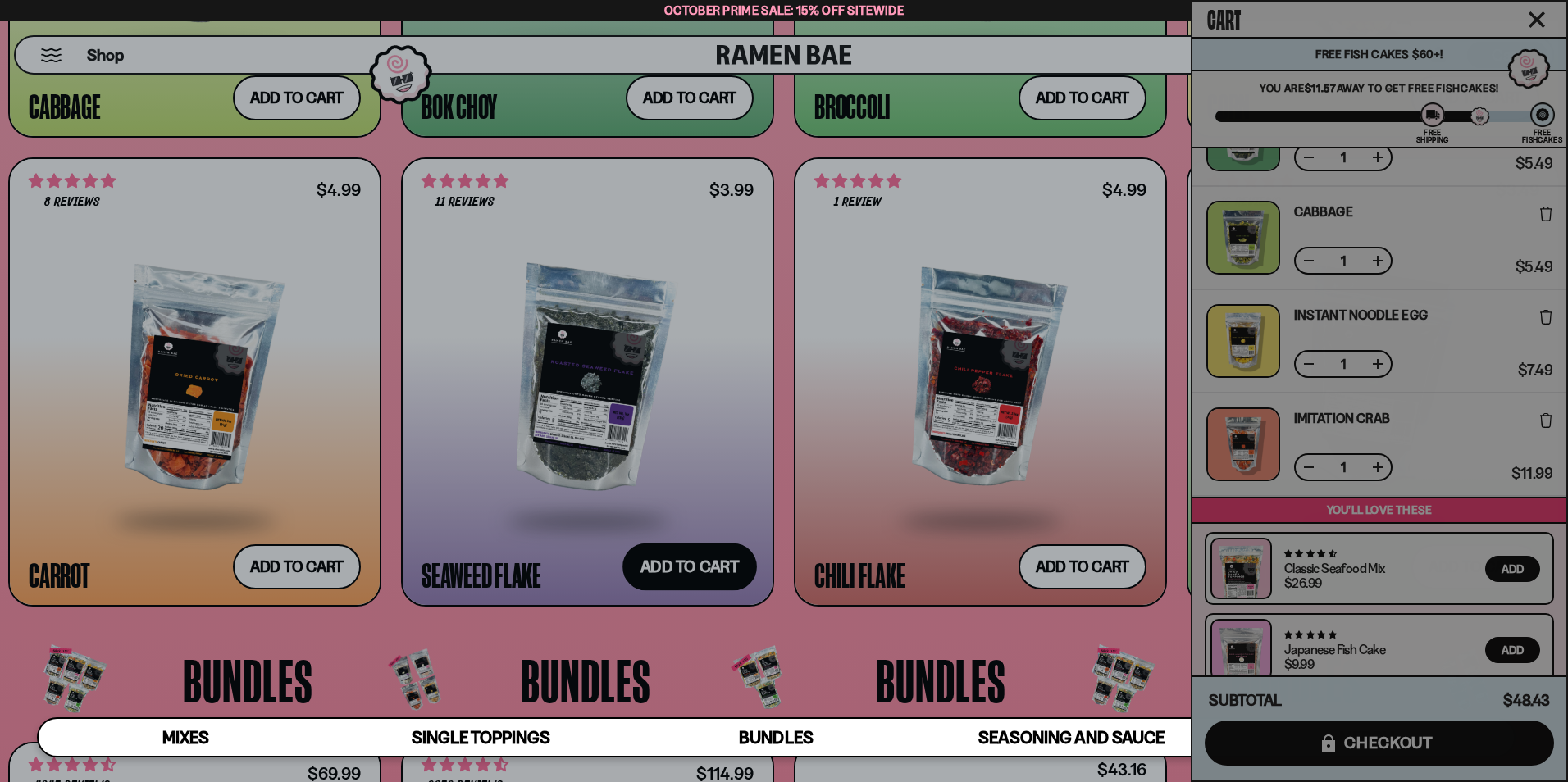
click at [667, 556] on div at bounding box center [784, 391] width 1568 height 782
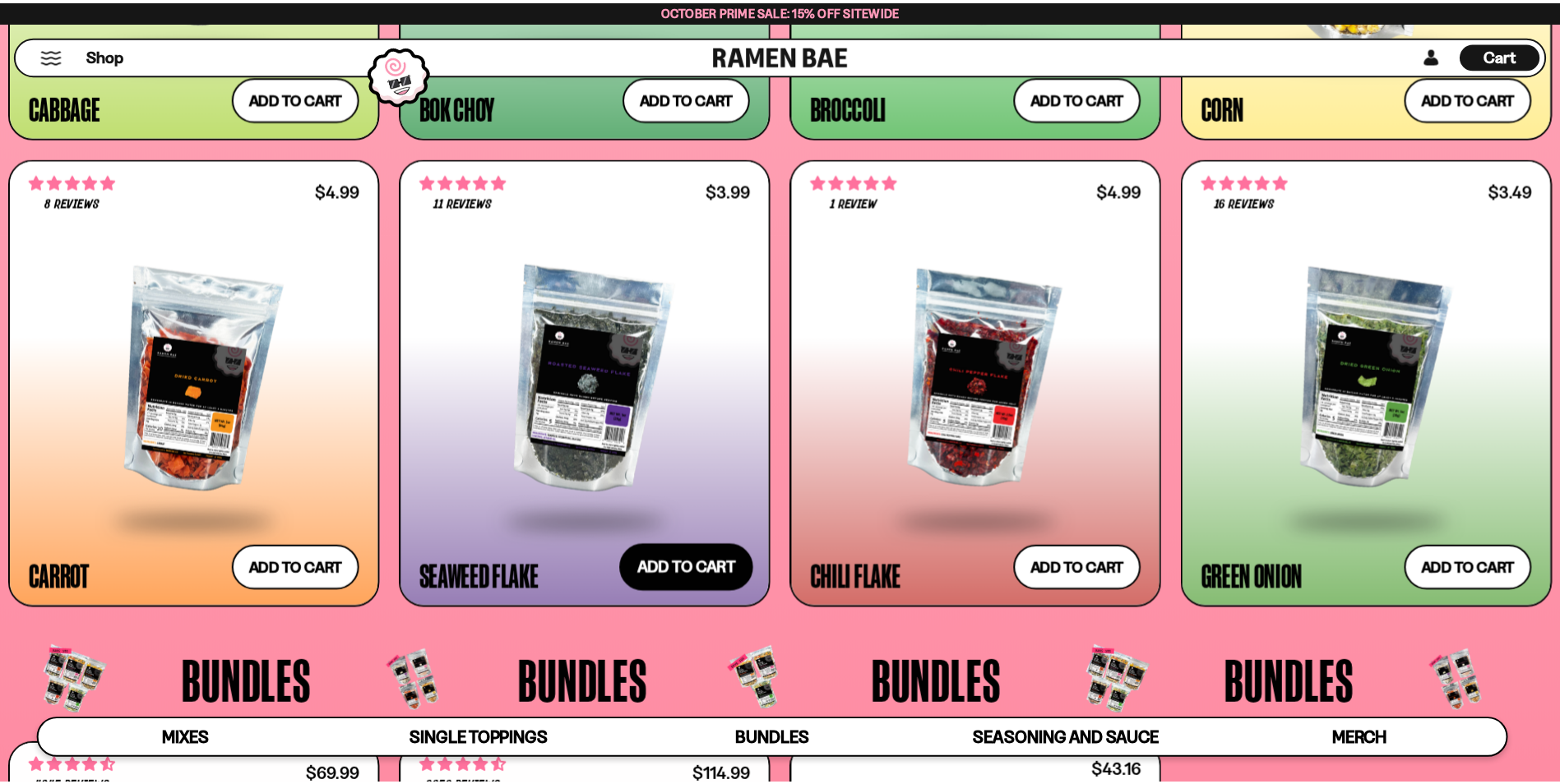
scroll to position [3556, 0]
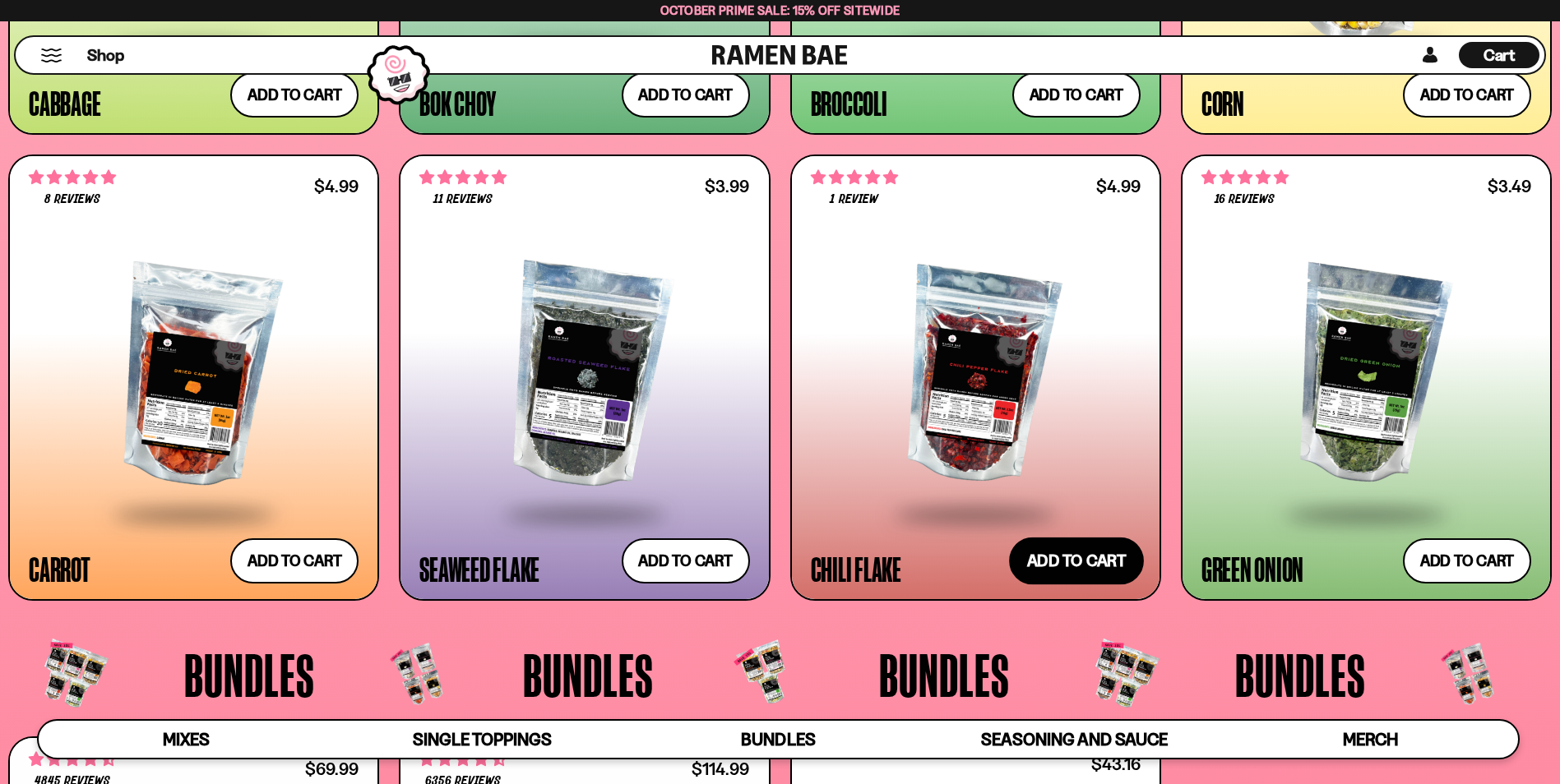
click at [1096, 563] on button "Add to cart Add ― Regular price $4.99 Regular price Sale price $4.99 Unit price…" at bounding box center [1077, 562] width 135 height 48
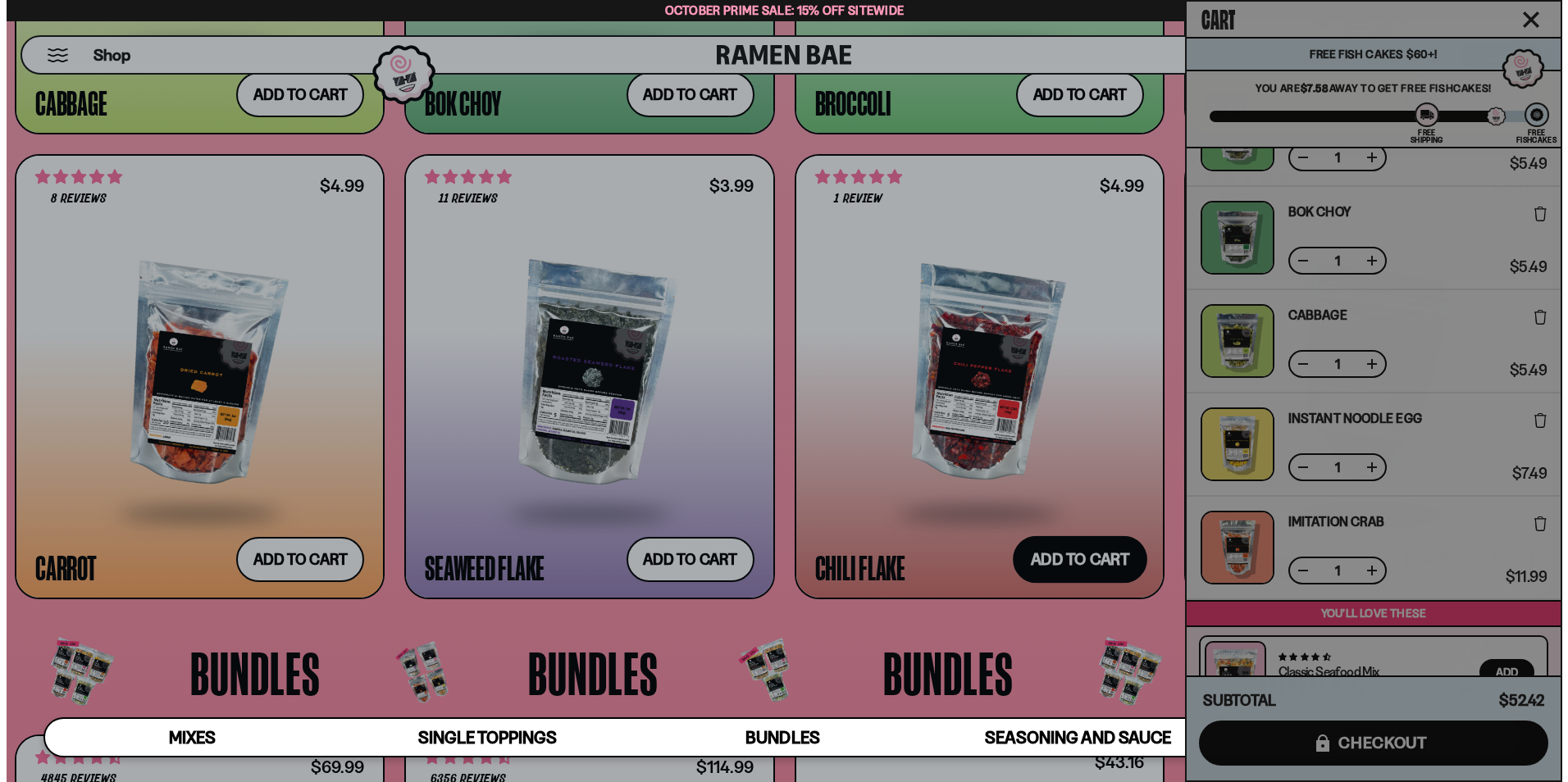
scroll to position [3568, 0]
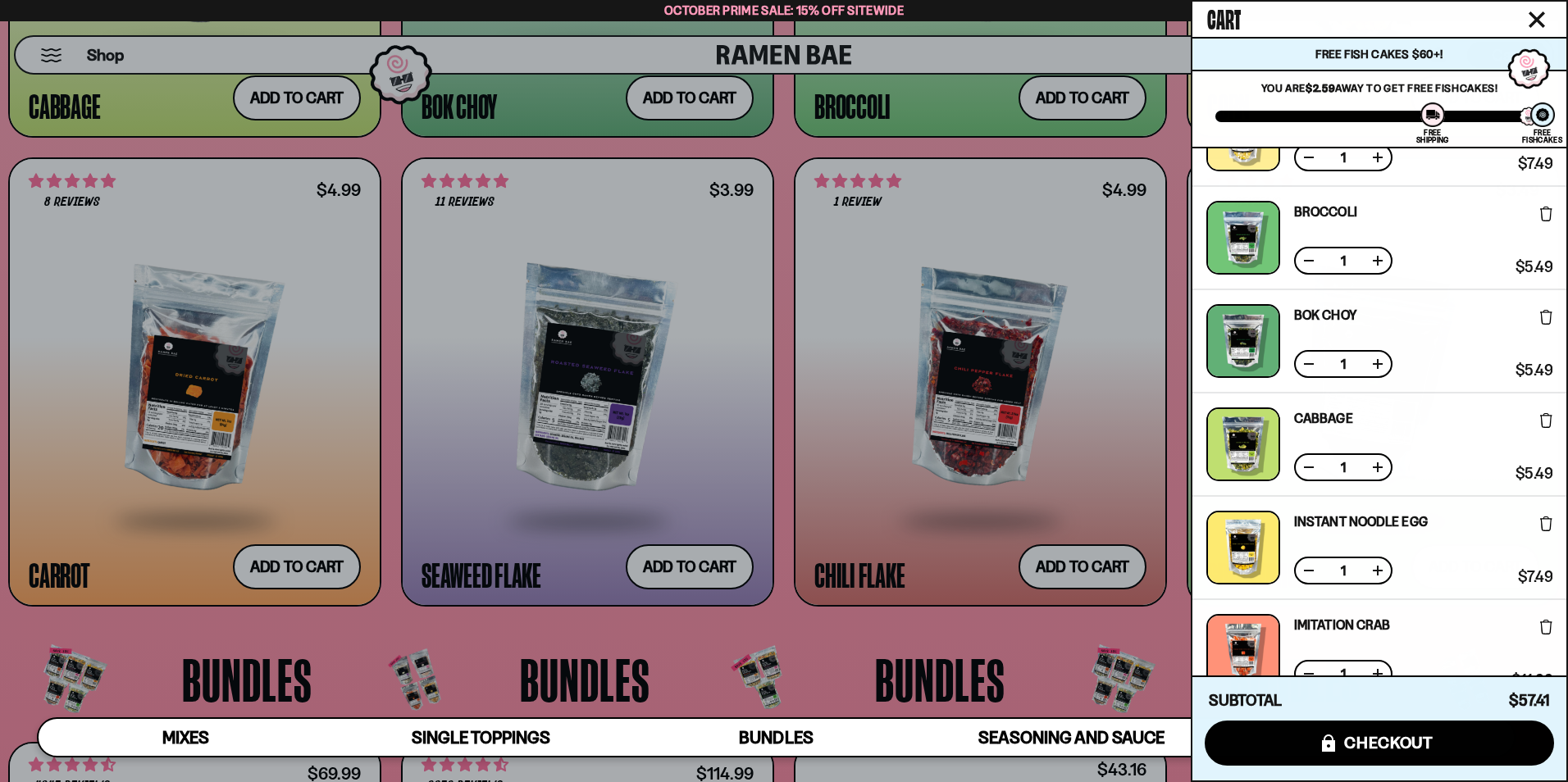
click at [1092, 483] on div at bounding box center [784, 391] width 1568 height 782
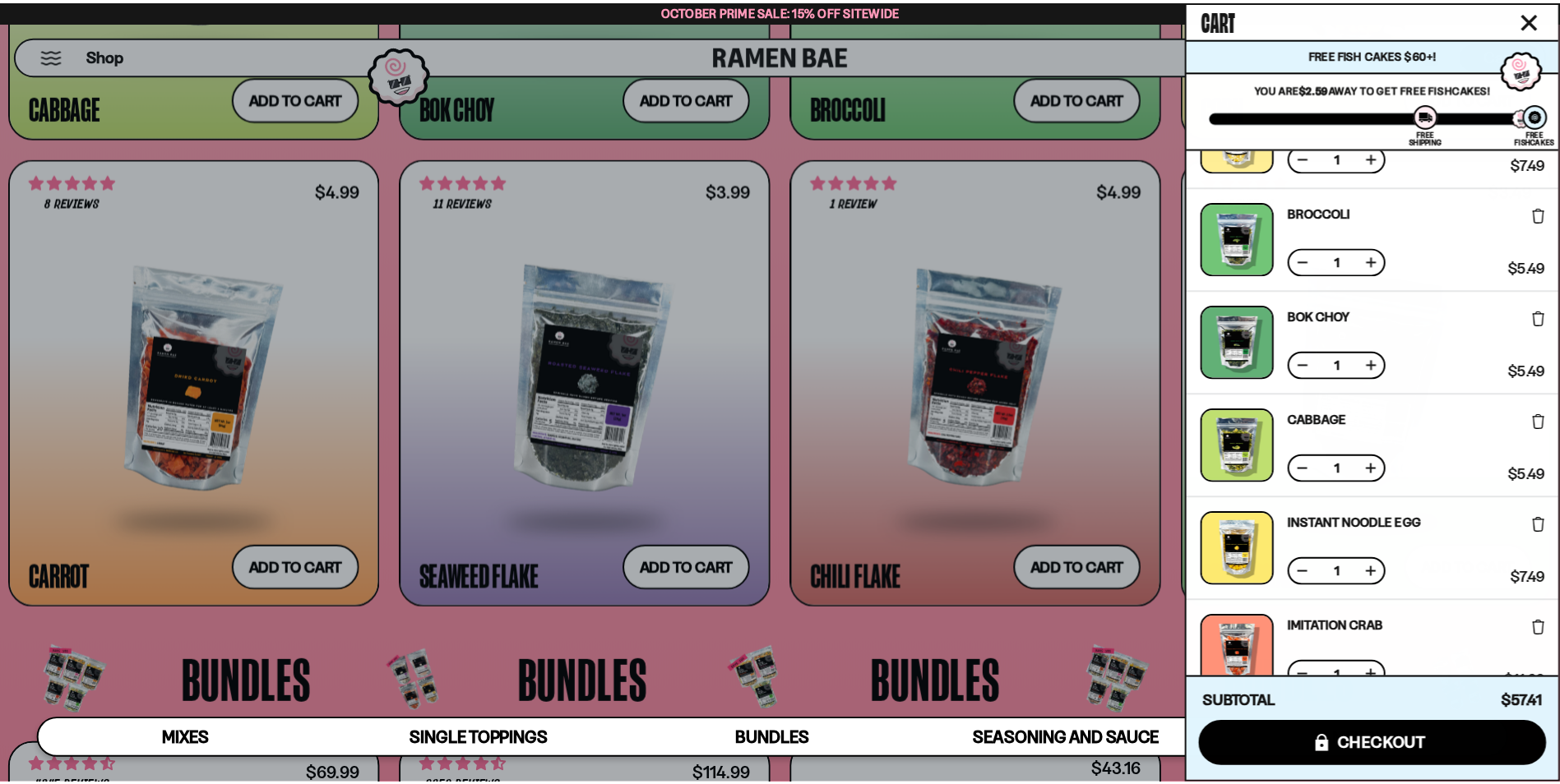
scroll to position [3556, 0]
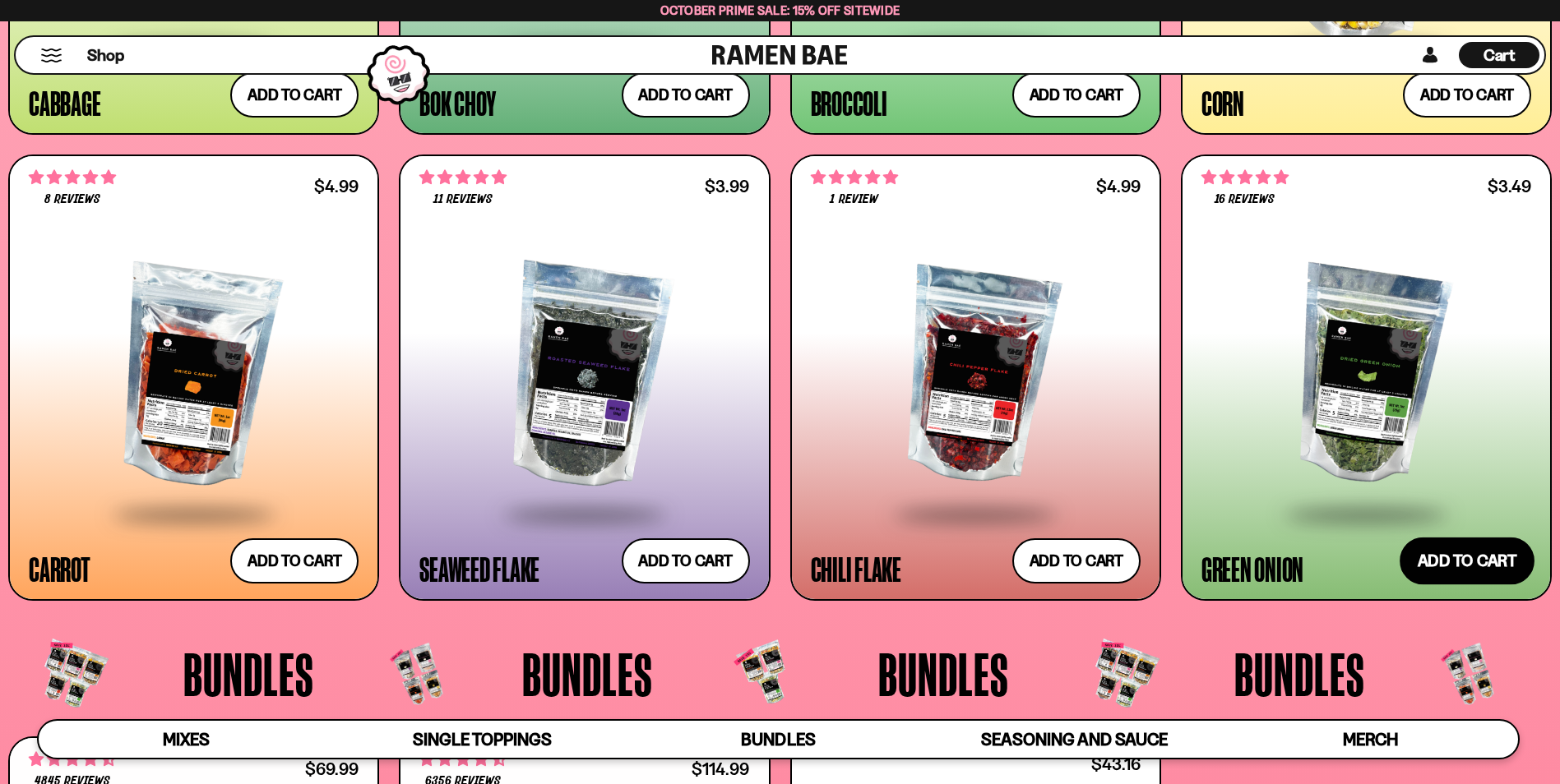
click at [1483, 547] on button "Add to cart Add ― Regular price $3.49 Regular price Sale price $3.49 Unit price…" at bounding box center [1468, 562] width 135 height 48
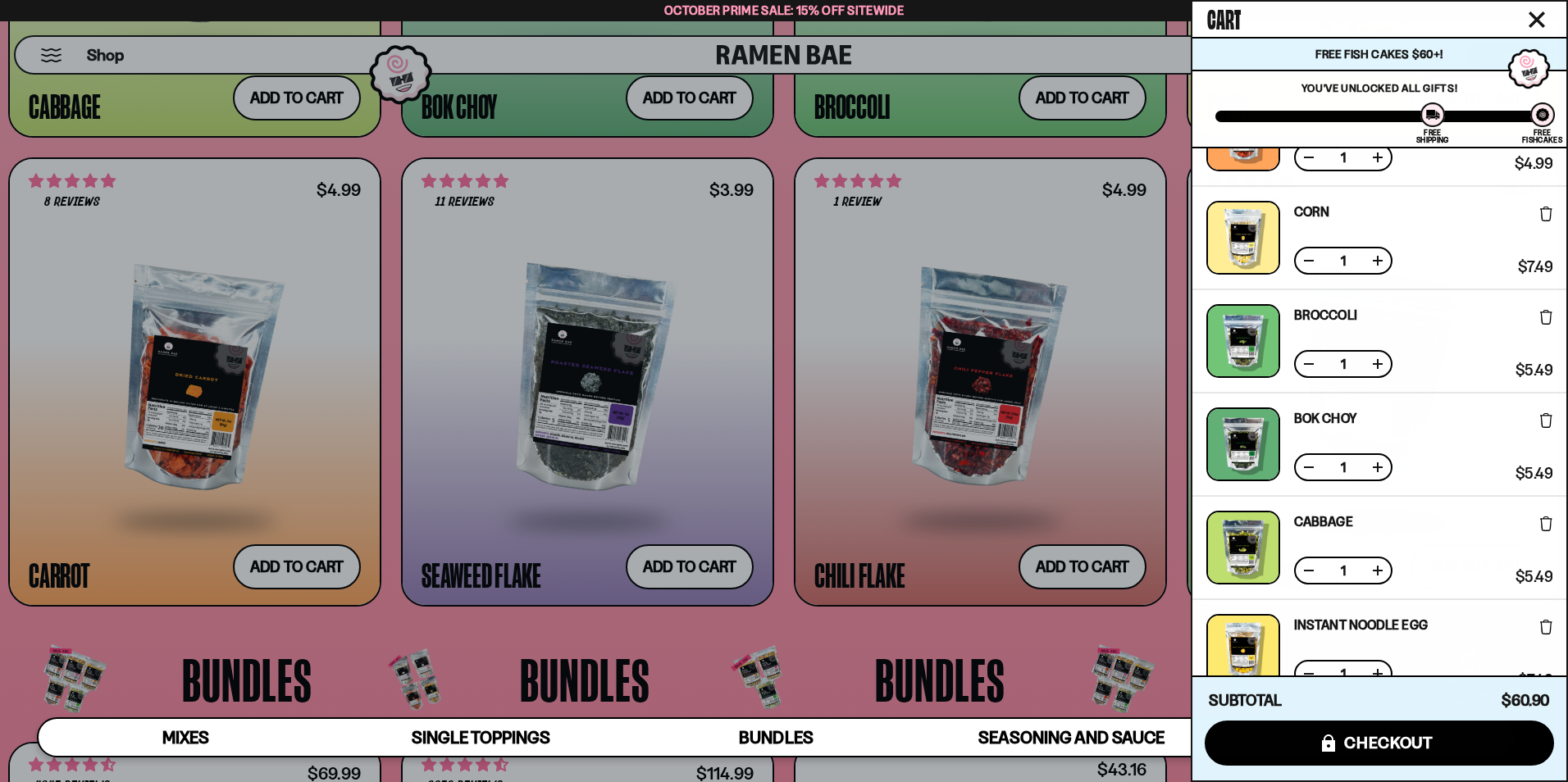
click at [691, 367] on div at bounding box center [784, 391] width 1568 height 782
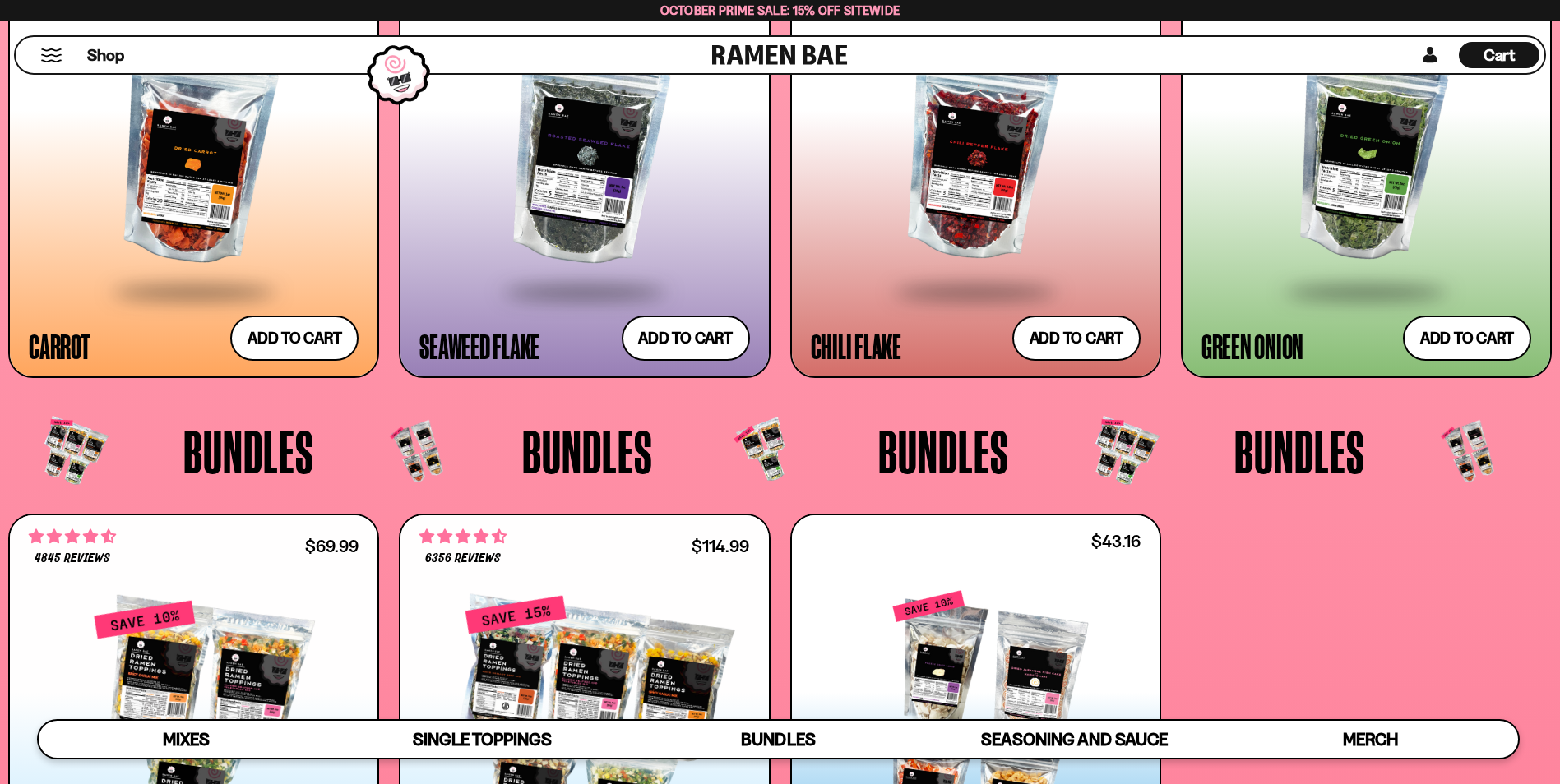
scroll to position [3638, 0]
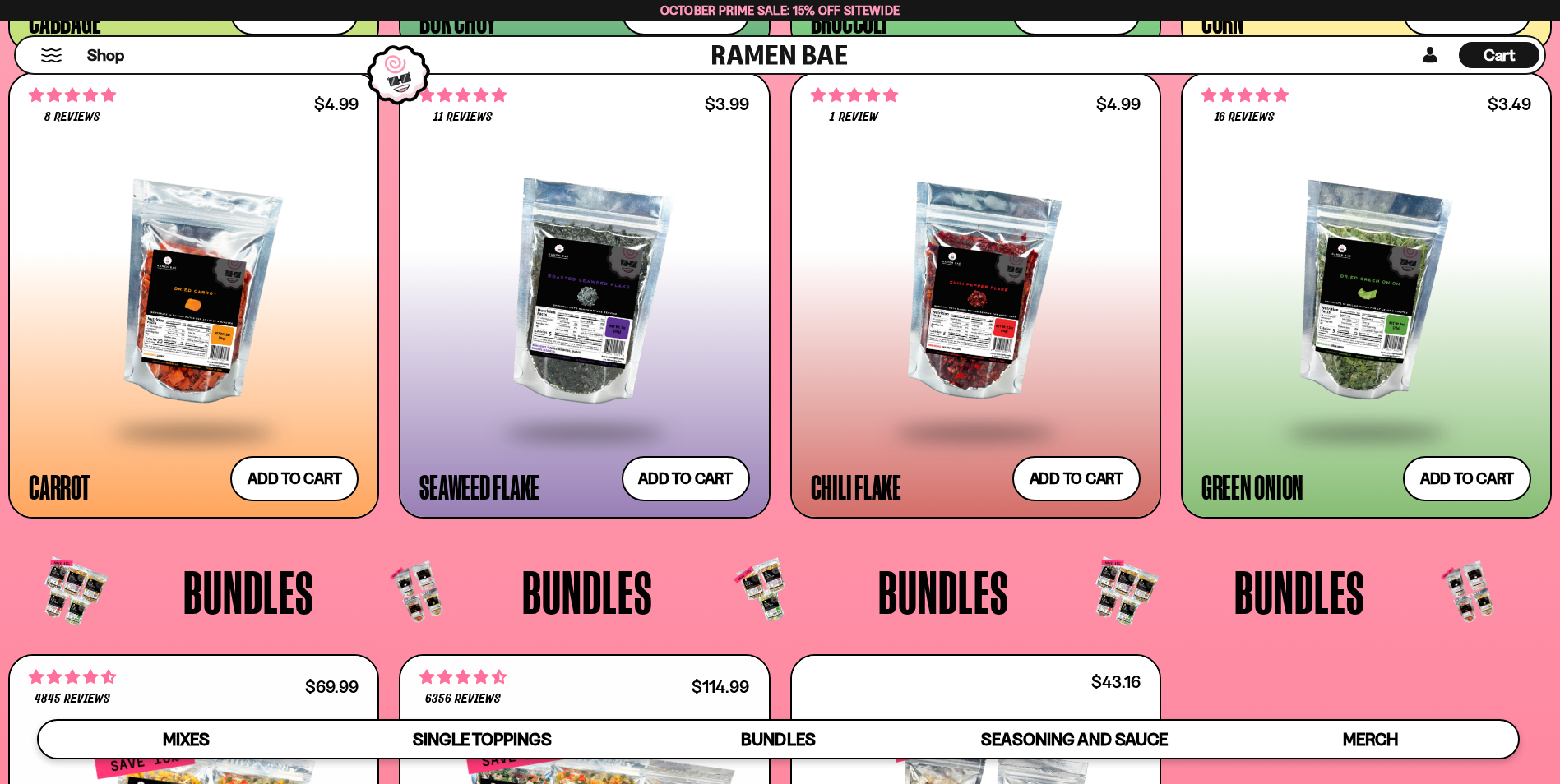
click at [1492, 60] on span "Cart" at bounding box center [1500, 55] width 32 height 20
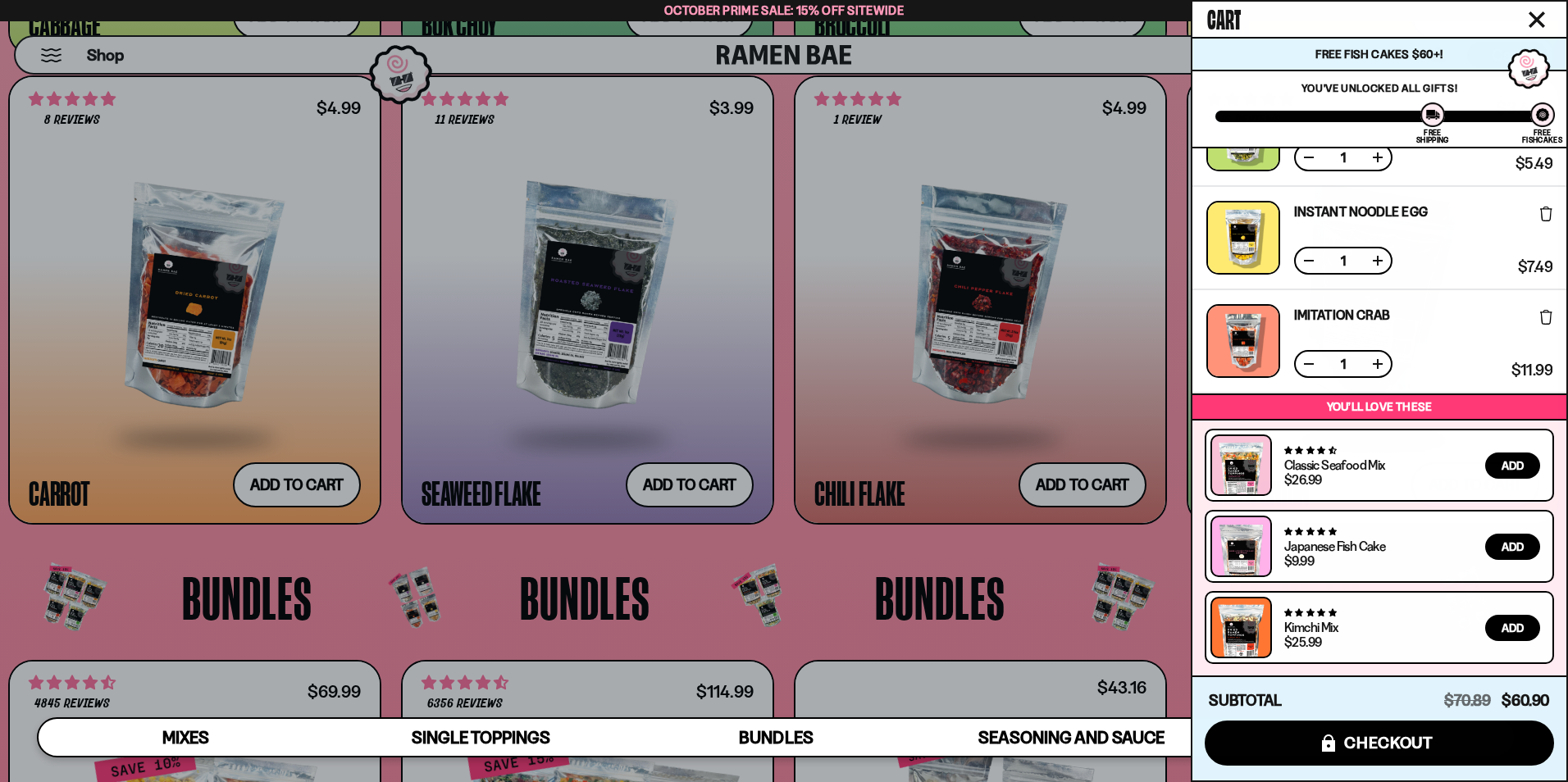
scroll to position [0, 0]
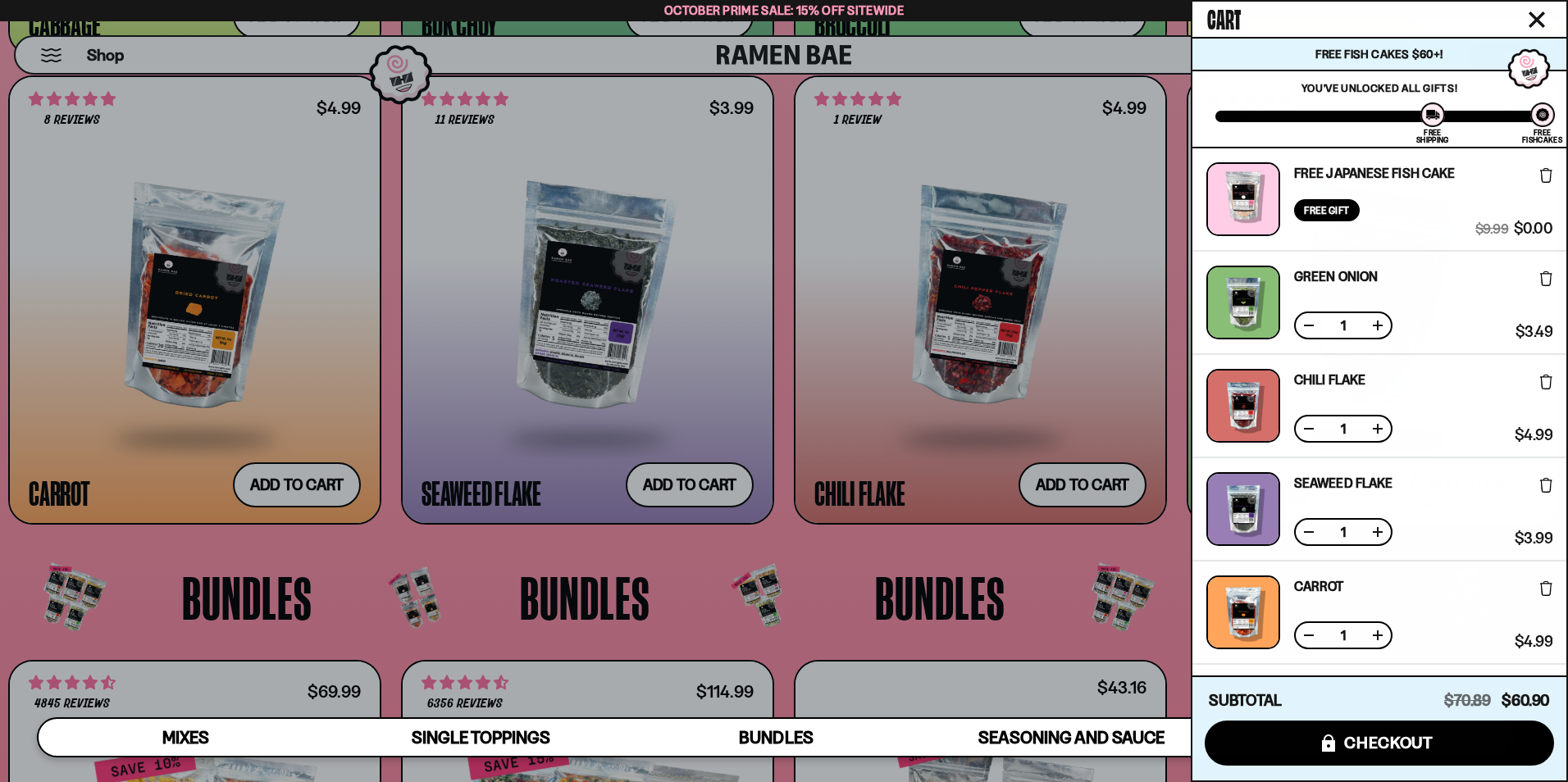
click at [1544, 180] on icon at bounding box center [1547, 176] width 12 height 15
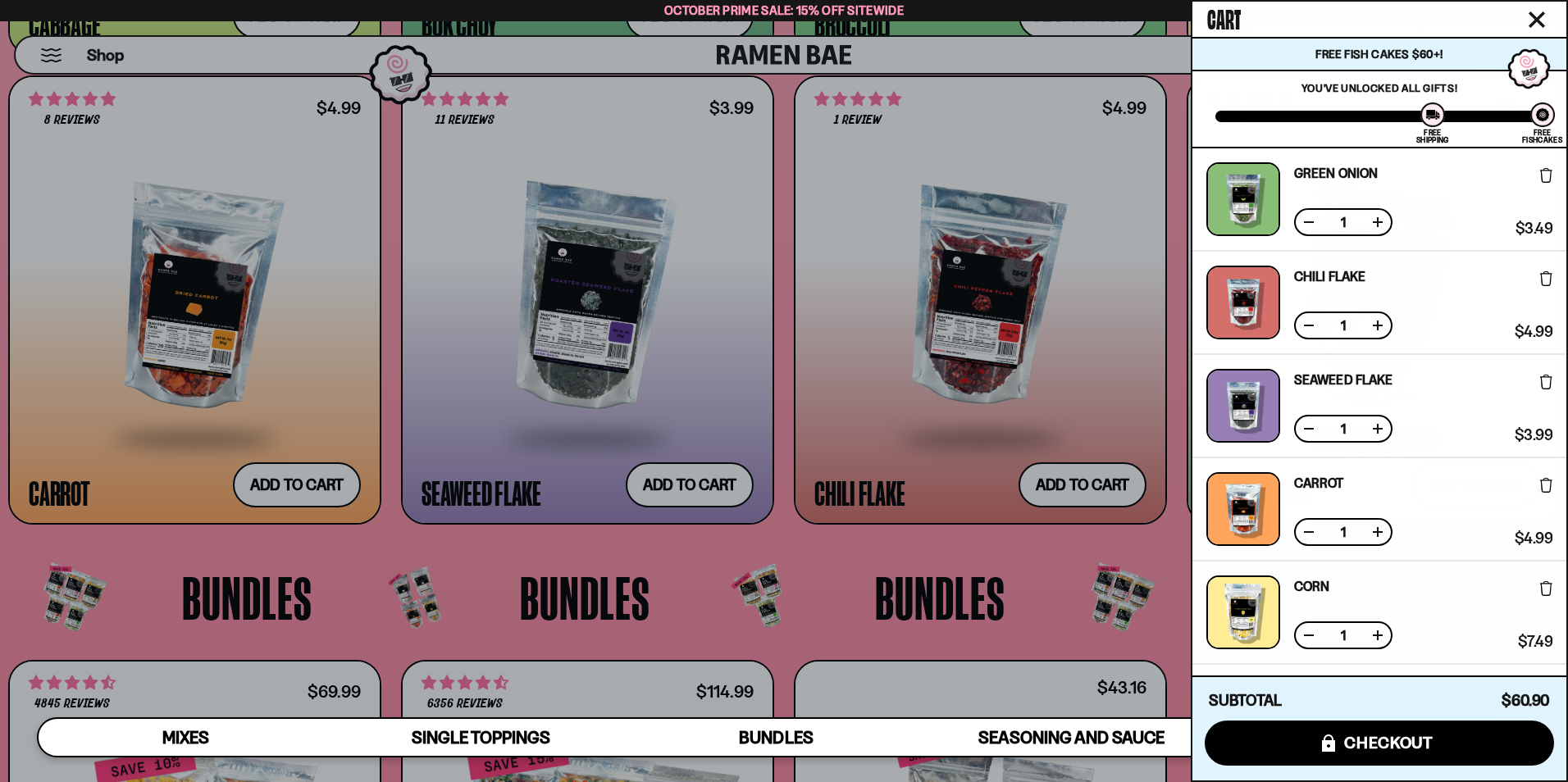
click at [73, 576] on div at bounding box center [784, 391] width 1568 height 782
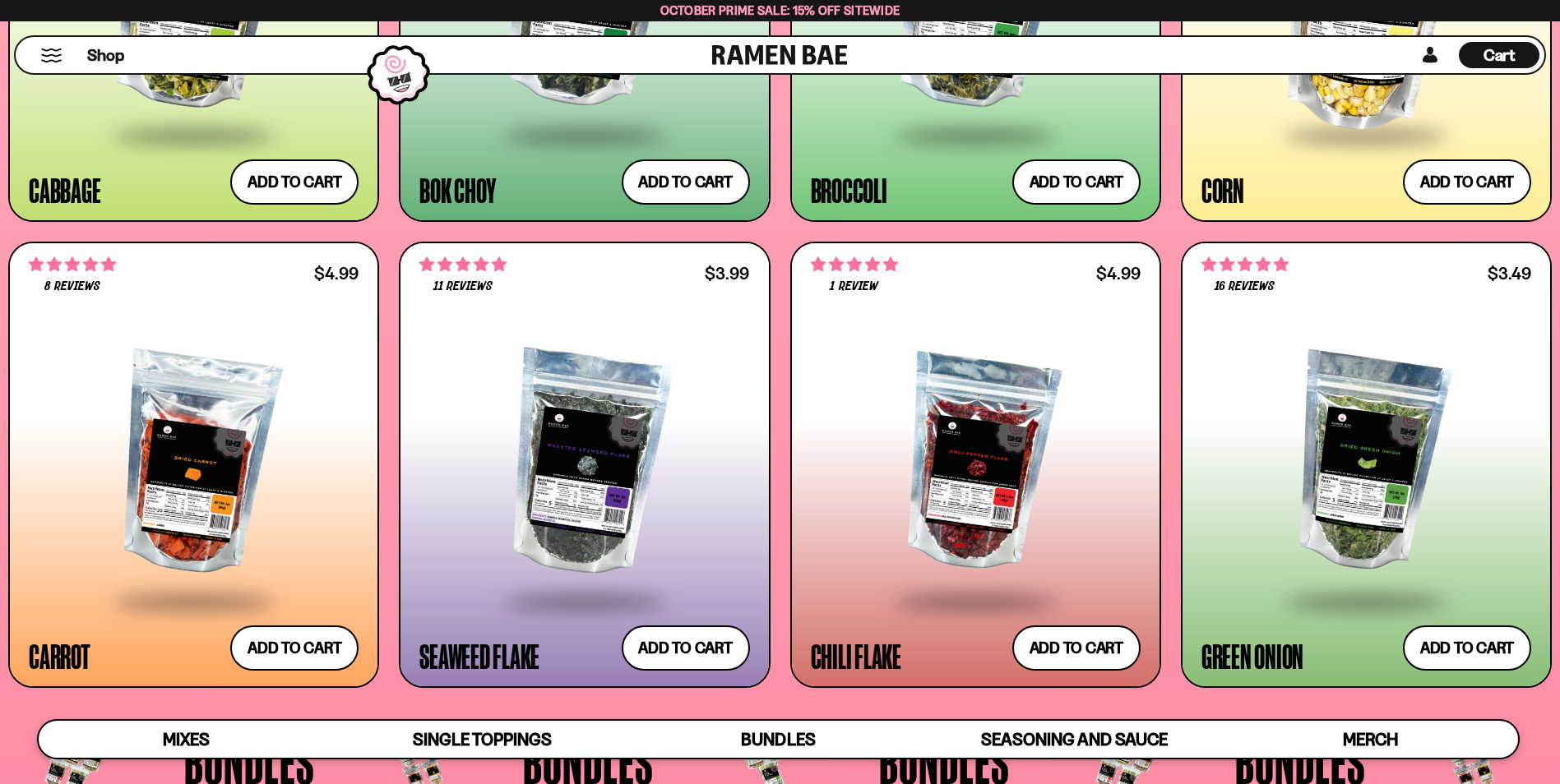
scroll to position [3309, 0]
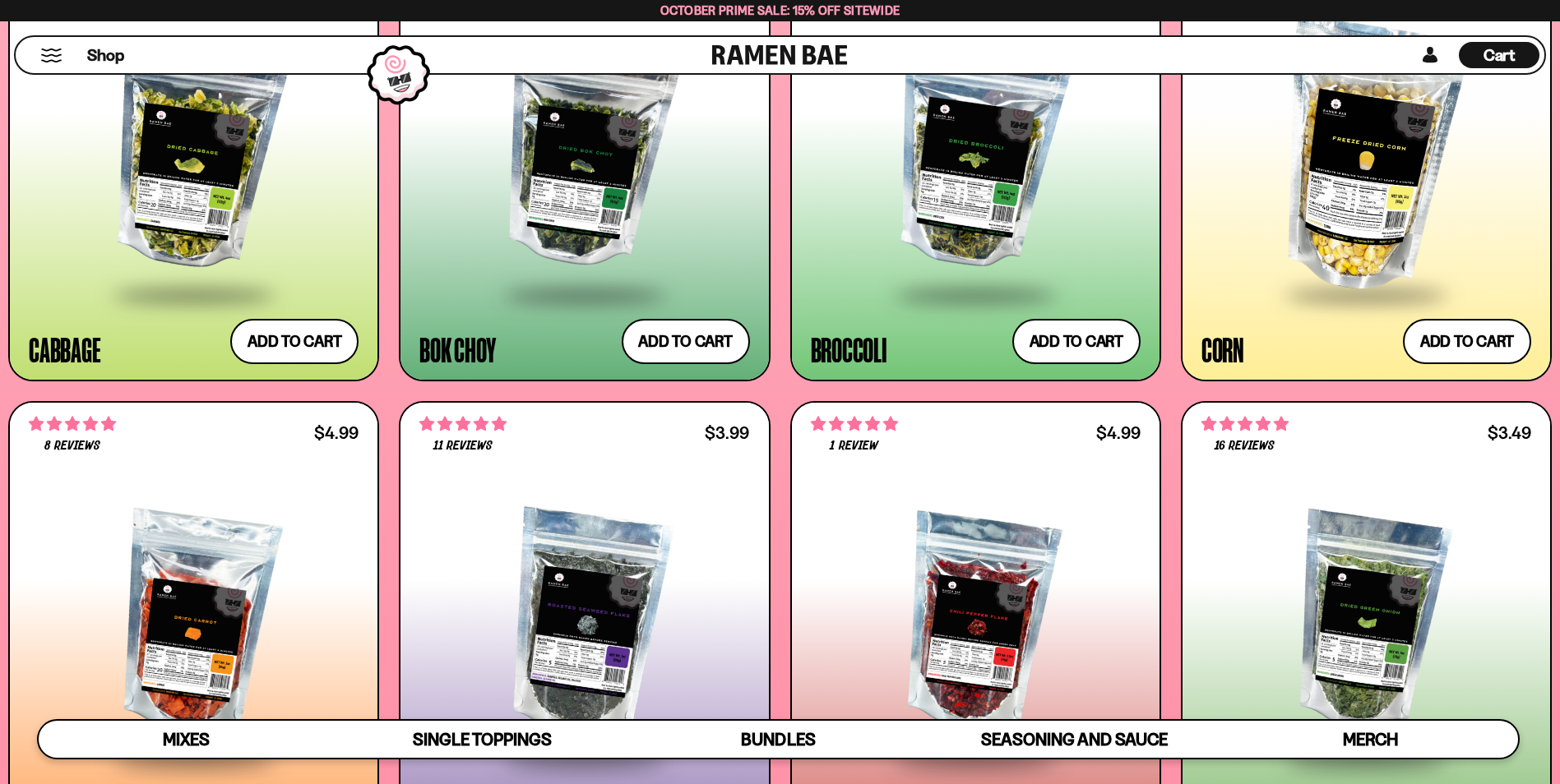
click at [1508, 49] on span "Cart" at bounding box center [1500, 55] width 32 height 20
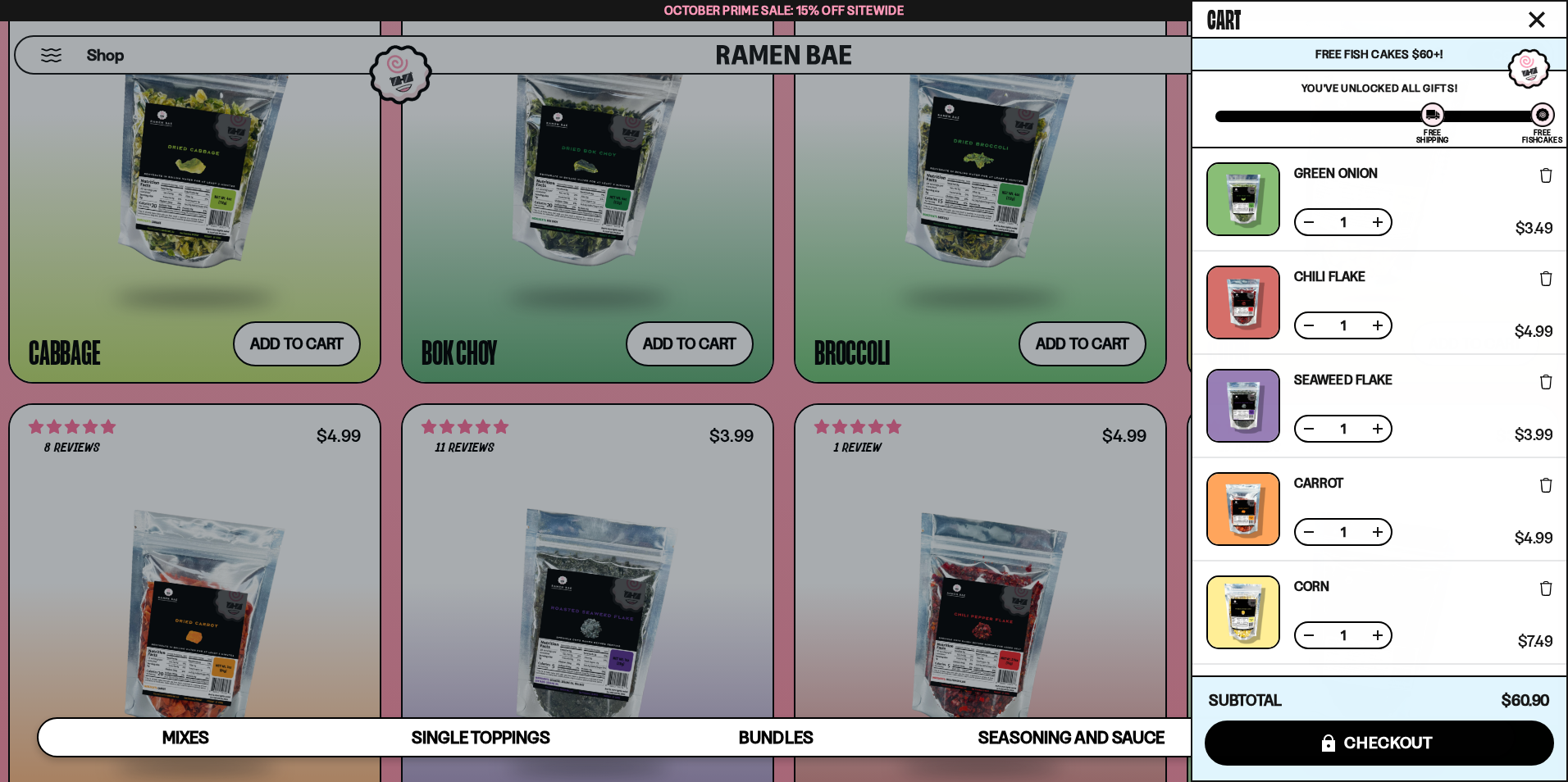
scroll to position [788, 0]
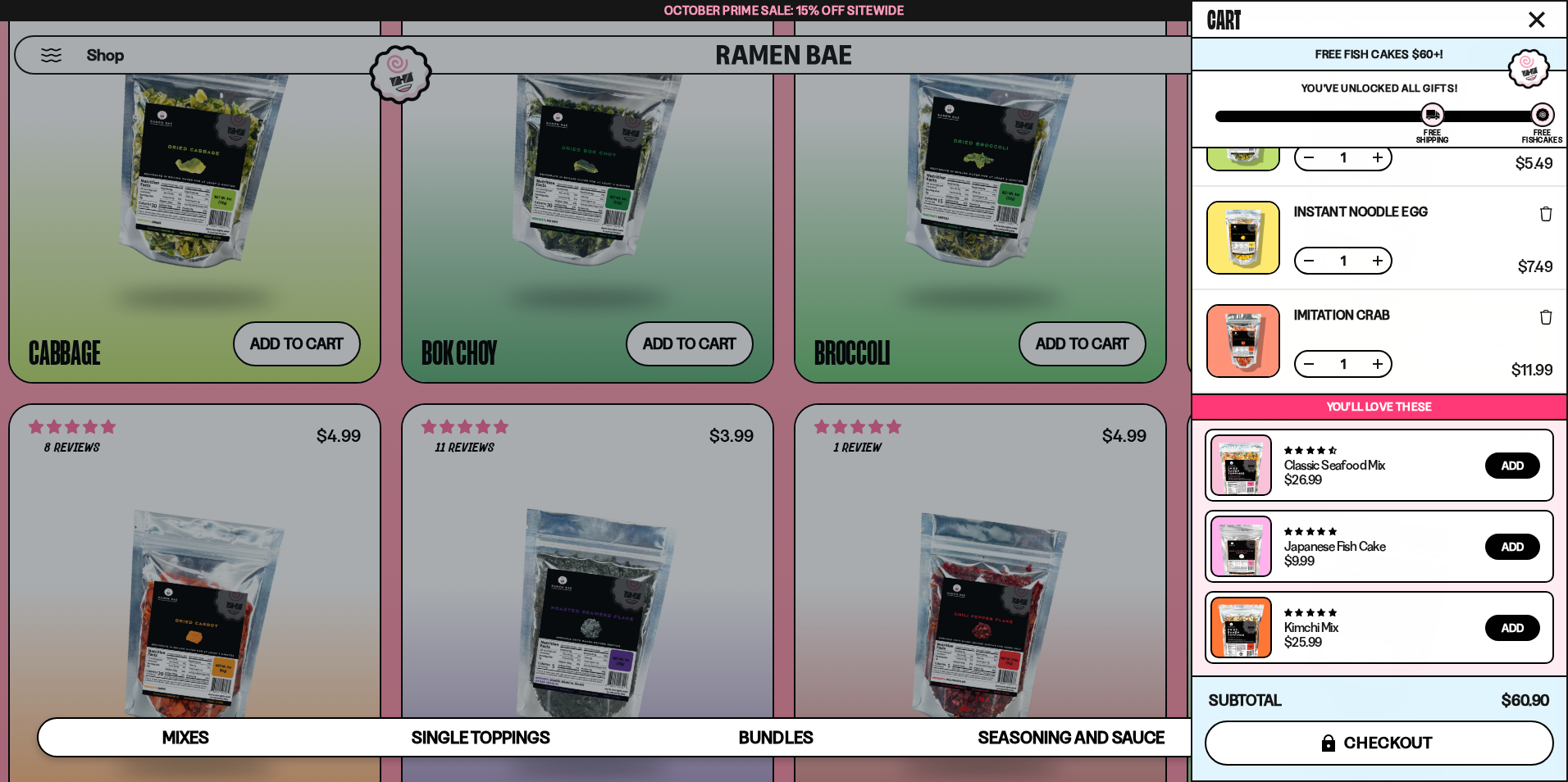
click at [1471, 739] on button "icons8-lock checkout" at bounding box center [1379, 743] width 349 height 45
